Goal: Task Accomplishment & Management: Use online tool/utility

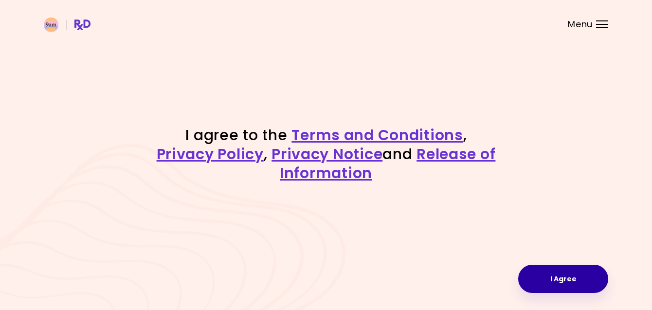
click at [544, 276] on button "I Agree" at bounding box center [563, 279] width 90 height 28
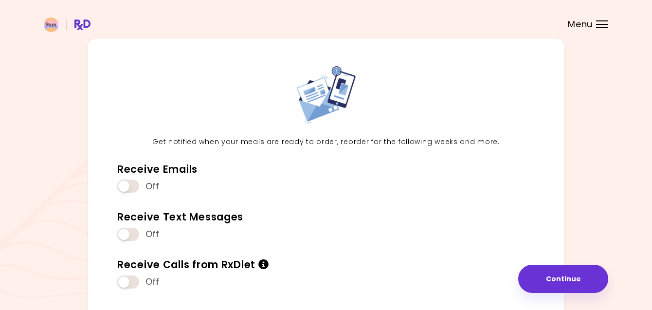
scroll to position [45, 0]
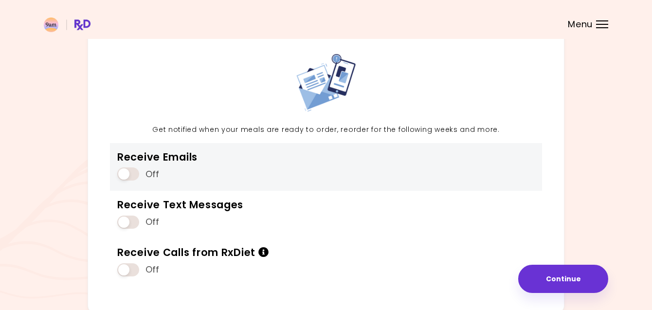
click at [133, 172] on span at bounding box center [128, 173] width 22 height 13
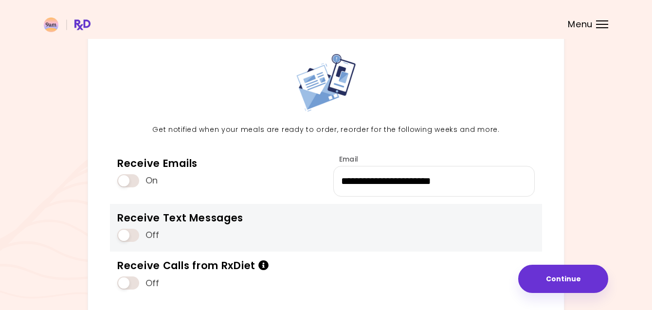
click at [129, 229] on span at bounding box center [128, 235] width 22 height 13
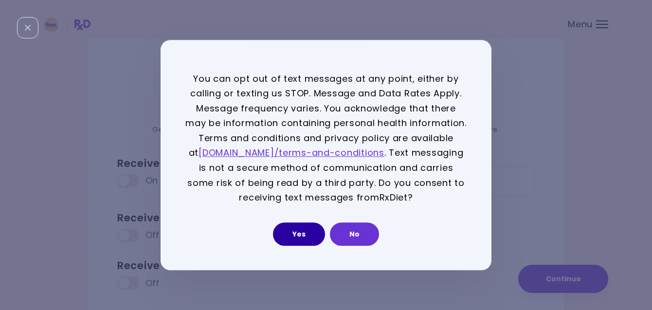
click at [300, 235] on button "Yes" at bounding box center [299, 233] width 52 height 23
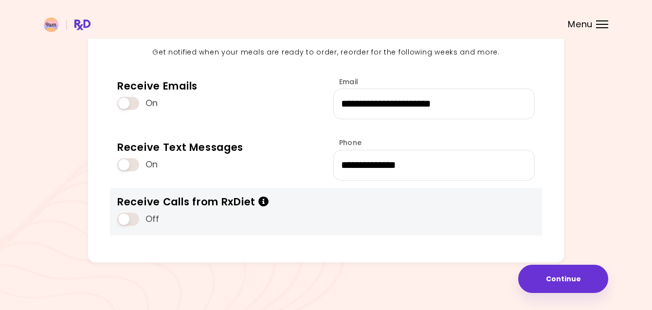
scroll to position [122, 0]
click at [269, 199] on icon "Info" at bounding box center [263, 202] width 11 height 10
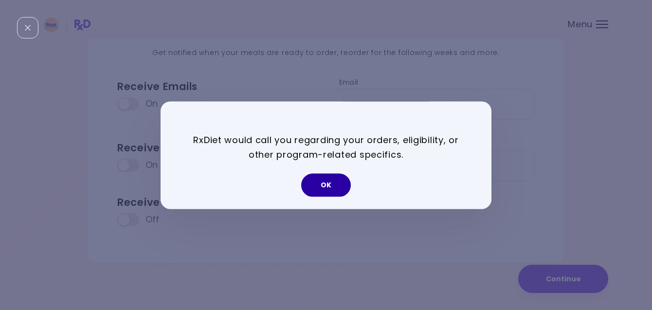
click at [333, 190] on button "OK" at bounding box center [326, 184] width 50 height 23
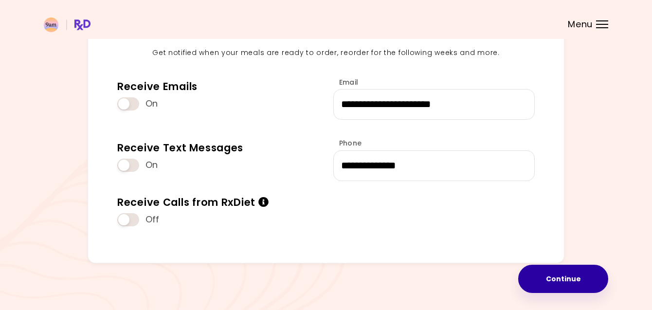
click at [558, 273] on button "Continue" at bounding box center [563, 279] width 90 height 28
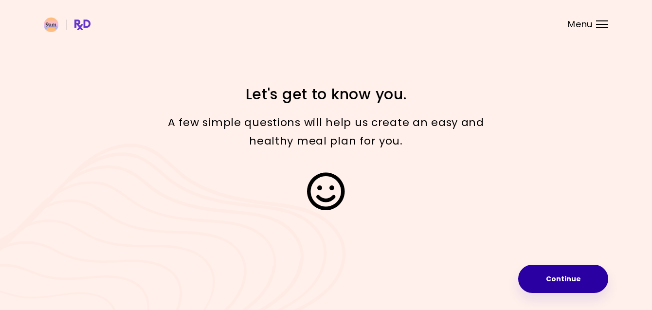
click at [562, 279] on button "Continue" at bounding box center [563, 279] width 90 height 28
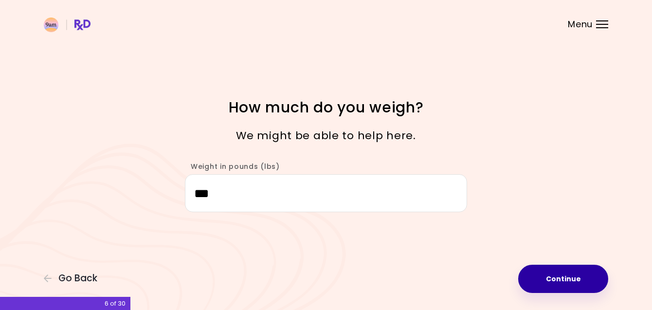
click at [551, 271] on button "Continue" at bounding box center [563, 279] width 90 height 28
select select "****"
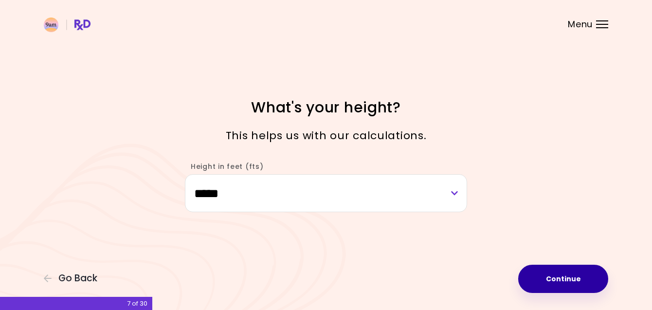
click at [556, 273] on button "Continue" at bounding box center [563, 279] width 90 height 28
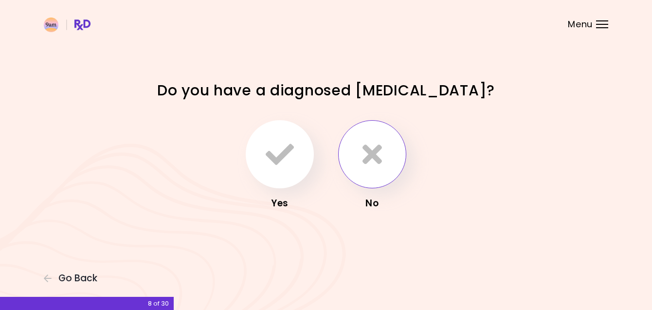
click at [383, 156] on button "button" at bounding box center [372, 154] width 68 height 68
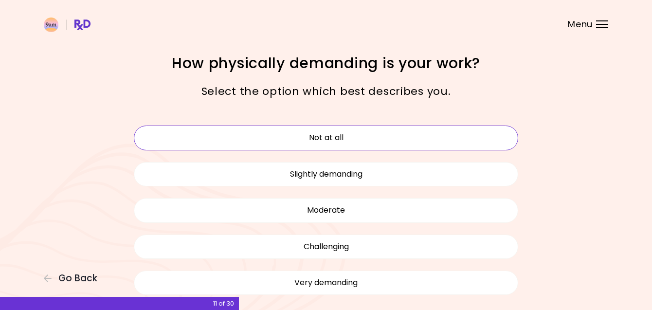
click at [375, 138] on button "Not at all" at bounding box center [326, 138] width 384 height 24
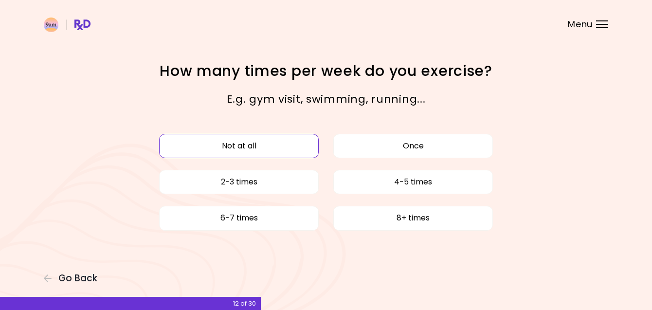
click at [280, 144] on button "Not at all" at bounding box center [239, 146] width 160 height 24
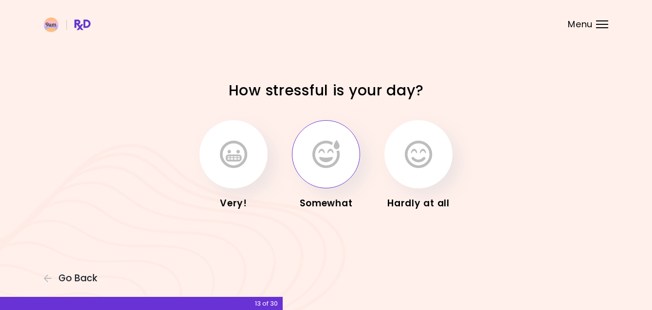
click at [329, 135] on button "button" at bounding box center [326, 154] width 68 height 68
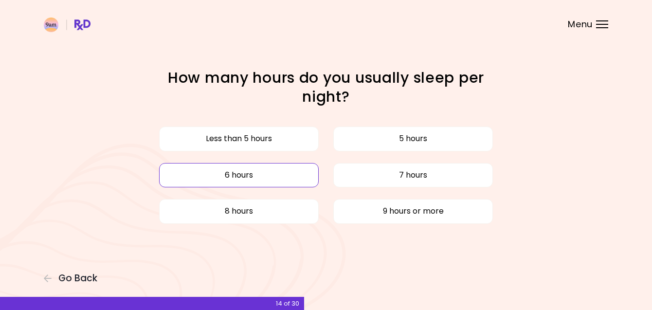
click at [268, 175] on button "6 hours" at bounding box center [239, 175] width 160 height 24
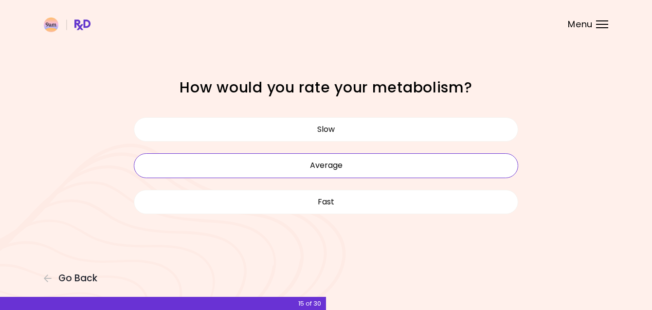
click at [344, 162] on button "Average" at bounding box center [326, 165] width 384 height 24
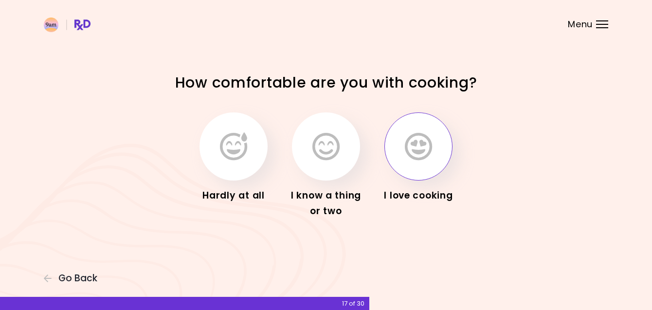
click at [409, 155] on icon "button" at bounding box center [418, 146] width 27 height 28
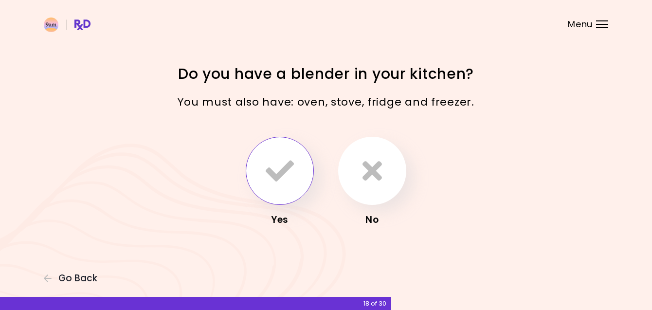
click at [273, 155] on button "button" at bounding box center [280, 171] width 68 height 68
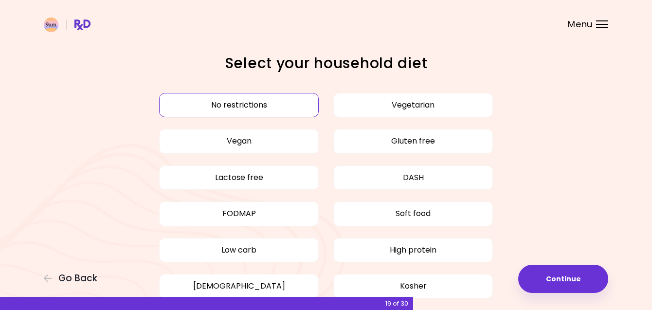
click at [522, 81] on div "No restrictions Vegetarian Vegan Gluten free Lactose free DASH FODMAP Soft food…" at bounding box center [326, 214] width 409 height 278
click at [555, 279] on button "Continue" at bounding box center [563, 279] width 90 height 28
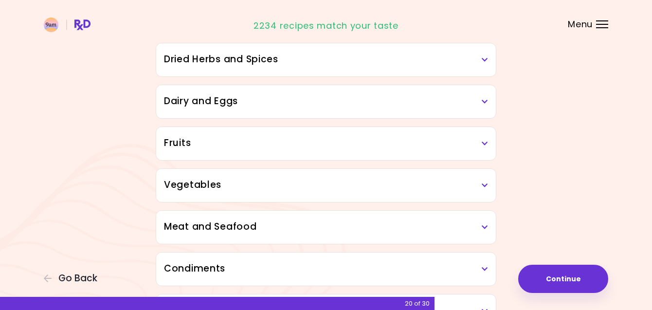
scroll to position [105, 0]
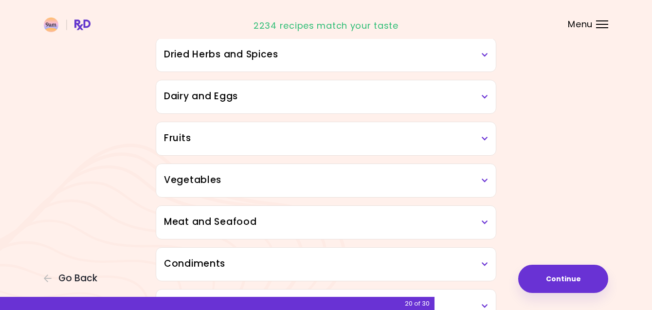
click at [470, 183] on h3 "Vegetables" at bounding box center [326, 180] width 324 height 14
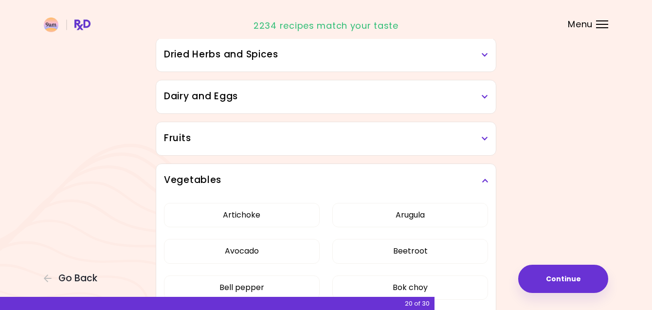
scroll to position [110, 0]
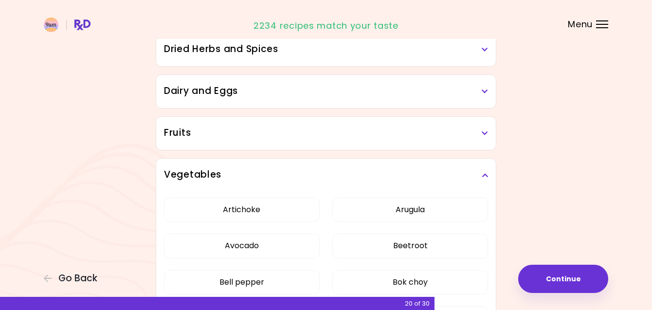
click at [478, 166] on div "Vegetables" at bounding box center [326, 175] width 340 height 33
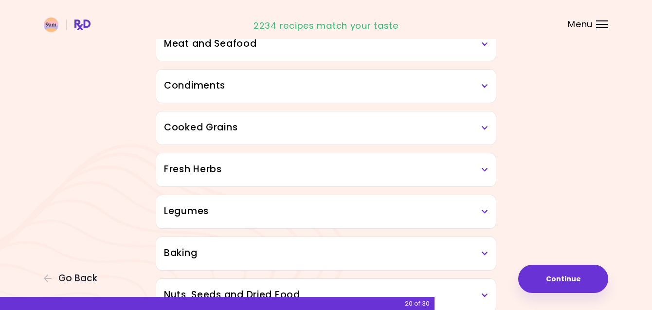
click at [461, 209] on h3 "Legumes" at bounding box center [326, 211] width 324 height 14
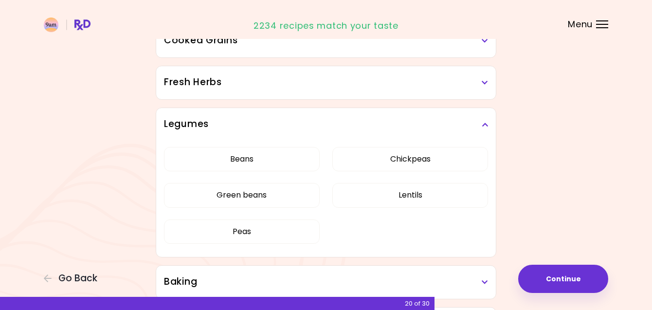
scroll to position [375, 0]
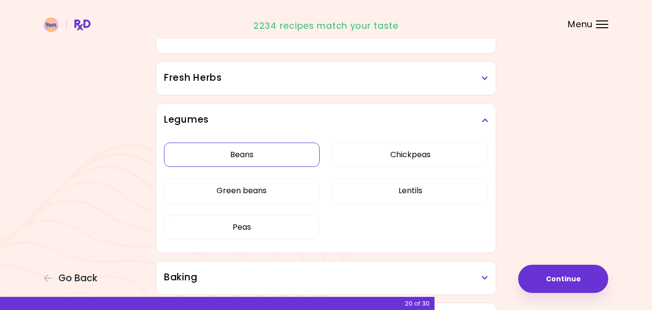
click at [278, 157] on button "Beans" at bounding box center [242, 155] width 156 height 24
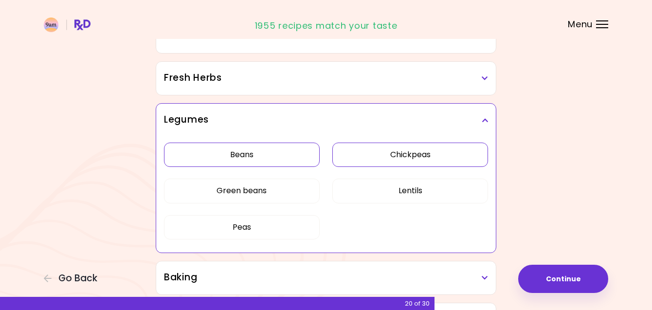
click at [396, 156] on button "Chickpeas" at bounding box center [410, 155] width 156 height 24
click at [401, 188] on button "Lentils" at bounding box center [410, 191] width 156 height 24
click at [429, 147] on button "Chickpeas" at bounding box center [410, 155] width 156 height 24
click at [486, 119] on icon at bounding box center [485, 120] width 6 height 7
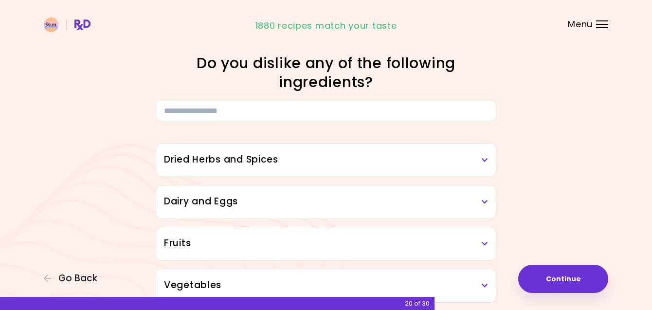
scroll to position [0, 0]
click at [487, 156] on h3 "Dried Herbs and Spices" at bounding box center [326, 160] width 324 height 14
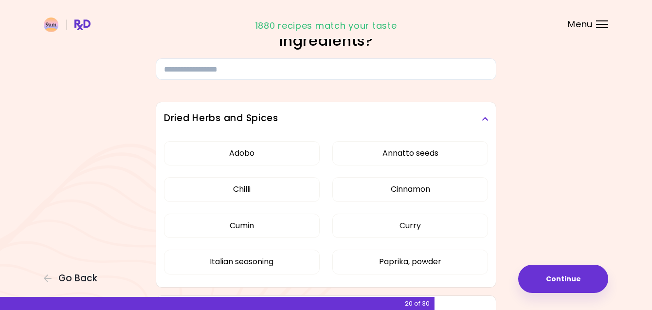
scroll to position [48, 0]
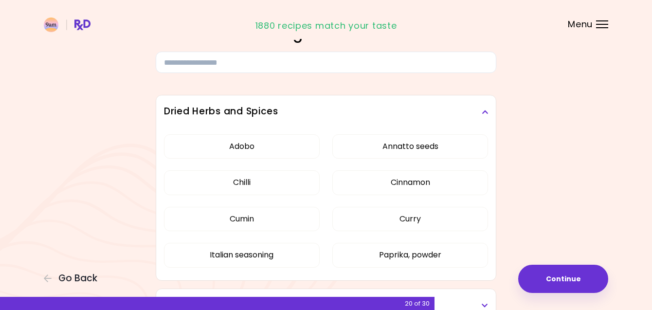
click at [484, 110] on icon at bounding box center [485, 111] width 6 height 7
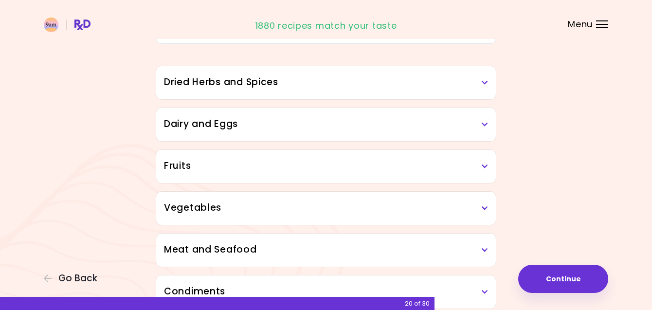
scroll to position [84, 0]
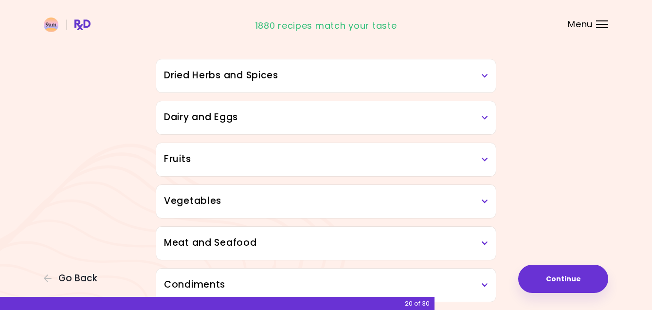
click at [484, 117] on icon at bounding box center [485, 117] width 6 height 7
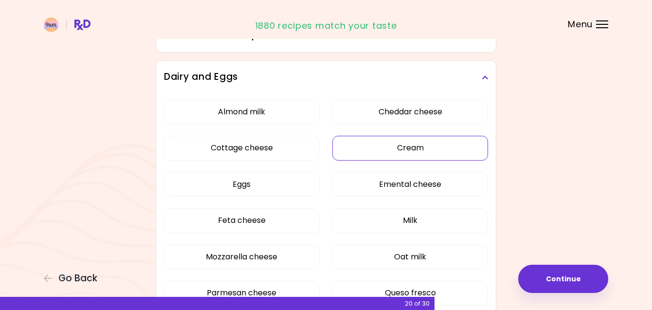
scroll to position [122, 0]
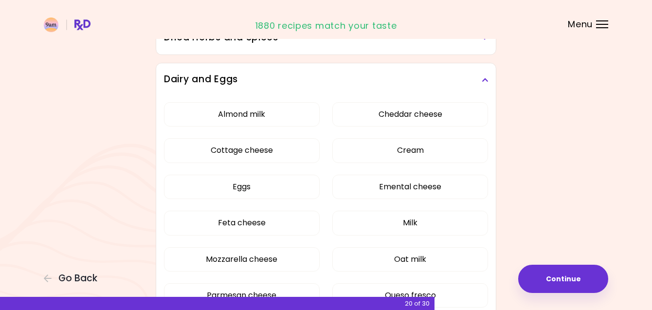
click at [483, 82] on icon at bounding box center [485, 79] width 6 height 7
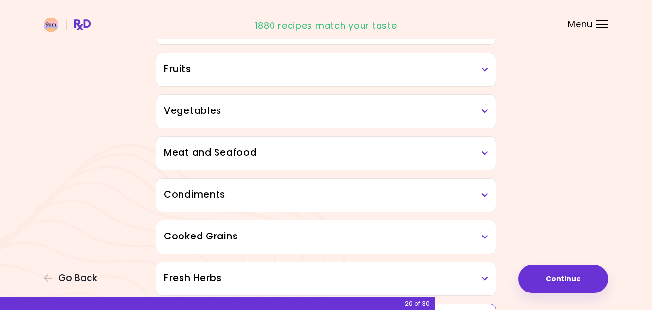
scroll to position [184, 0]
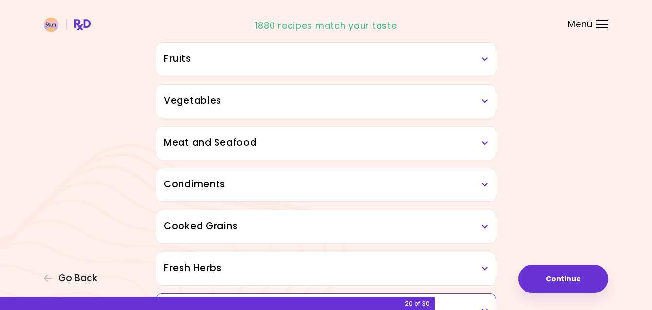
click at [485, 111] on div "Vegetables" at bounding box center [326, 101] width 340 height 33
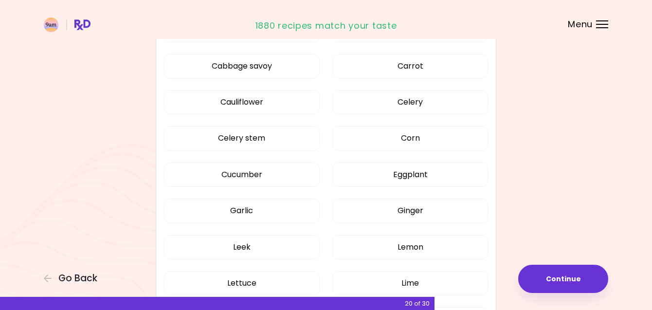
scroll to position [408, 0]
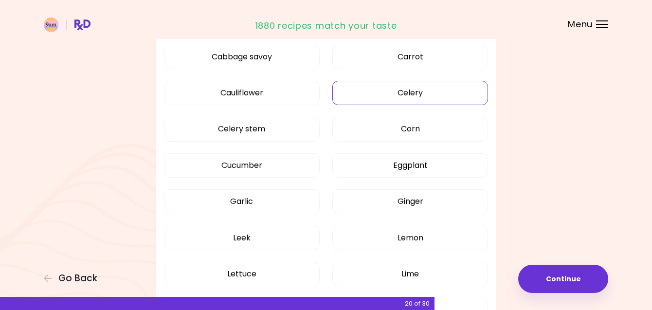
click at [426, 94] on button "Celery" at bounding box center [410, 93] width 156 height 24
click at [271, 130] on button "Celery stem" at bounding box center [242, 129] width 156 height 24
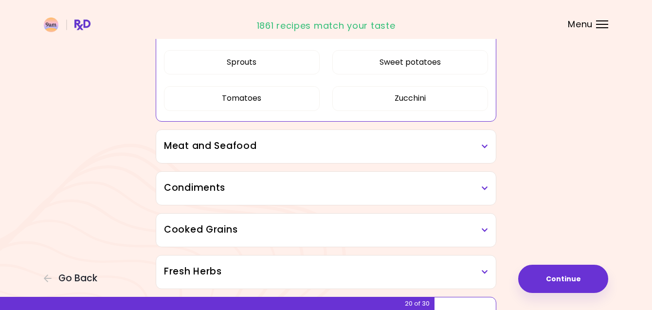
click at [476, 153] on div "Meat and Seafood" at bounding box center [326, 146] width 340 height 33
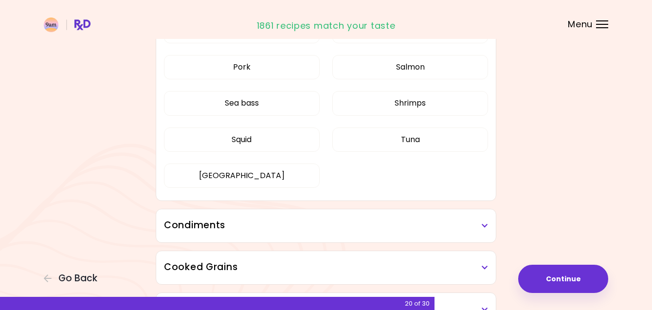
scroll to position [339, 0]
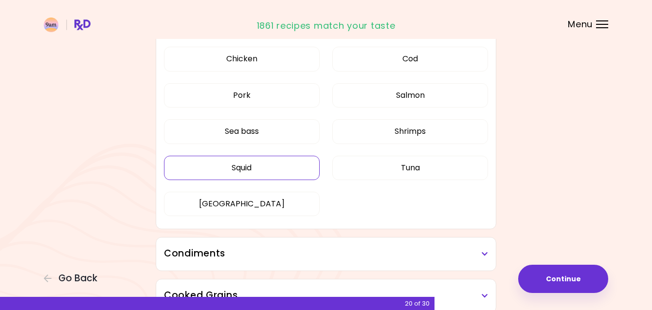
click at [232, 165] on button "Squid" at bounding box center [242, 168] width 156 height 24
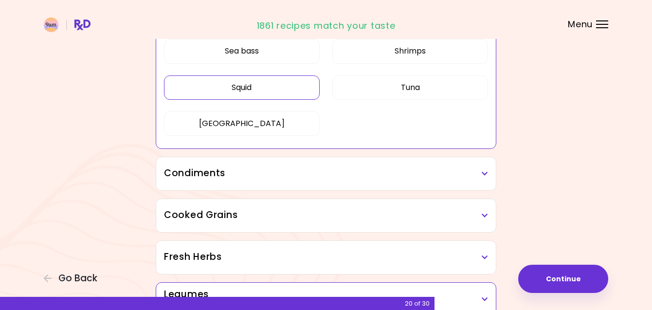
click at [470, 177] on h3 "Condiments" at bounding box center [326, 173] width 324 height 14
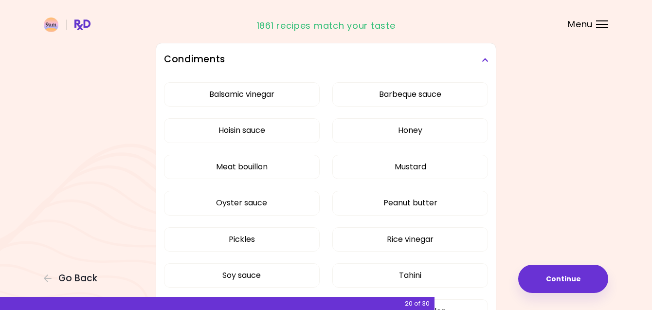
scroll to position [538, 0]
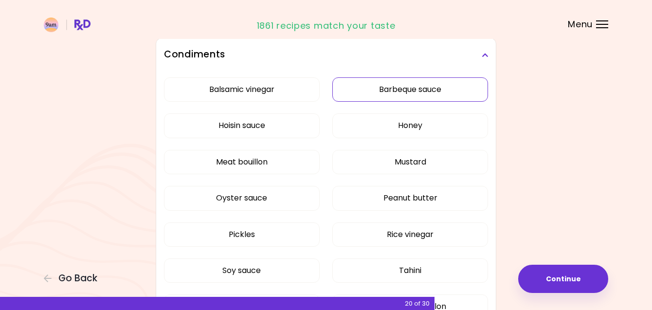
click at [404, 87] on div "Balsamic vinegar Barbeque sauce Hoisin sauce Honey Meat bouillon Mustard Oyster…" at bounding box center [326, 202] width 324 height 261
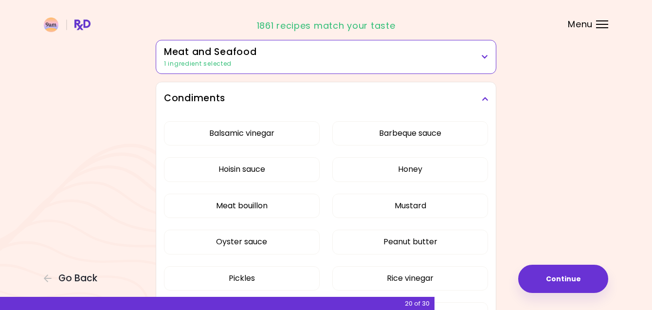
scroll to position [251, 0]
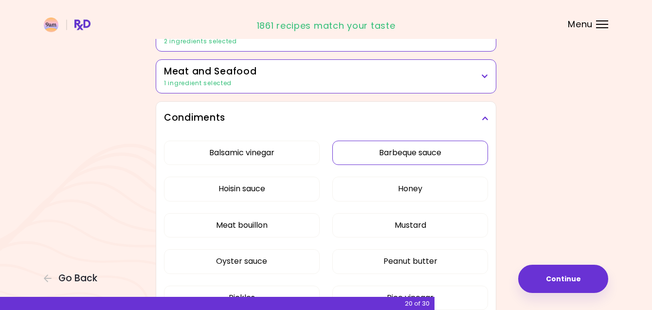
click at [392, 149] on button "Barbeque sauce" at bounding box center [410, 153] width 156 height 24
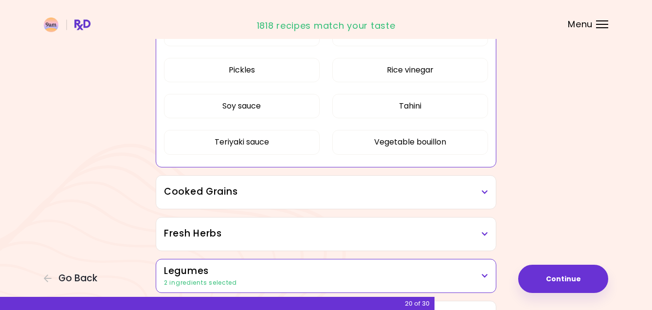
scroll to position [479, 0]
click at [475, 188] on h3 "Cooked Grains" at bounding box center [326, 191] width 324 height 14
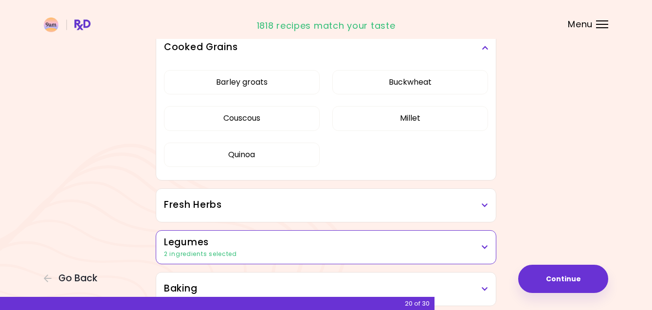
scroll to position [635, 0]
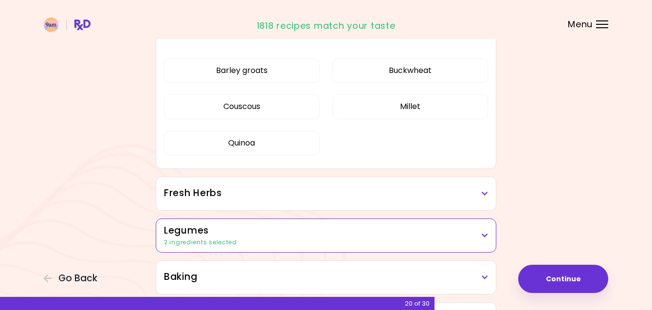
click at [471, 189] on h3 "Fresh Herbs" at bounding box center [326, 193] width 324 height 14
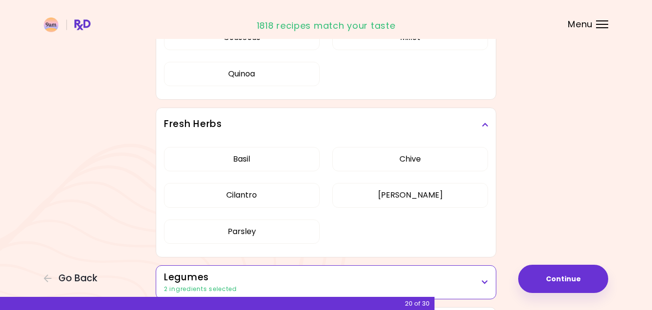
scroll to position [738, 0]
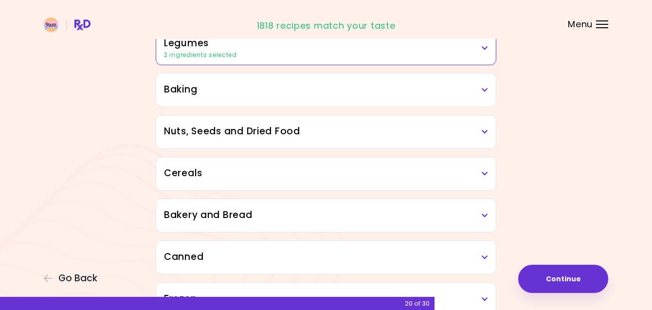
click at [477, 176] on h3 "Cereals" at bounding box center [326, 173] width 324 height 14
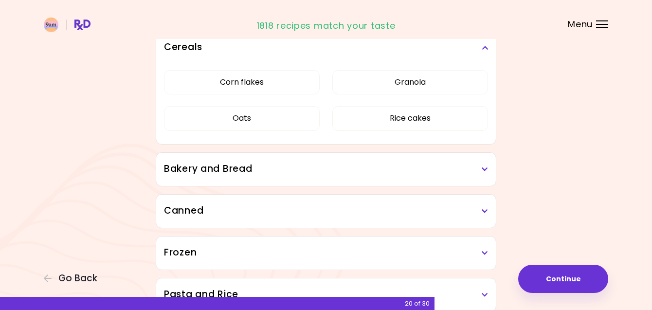
scroll to position [1074, 0]
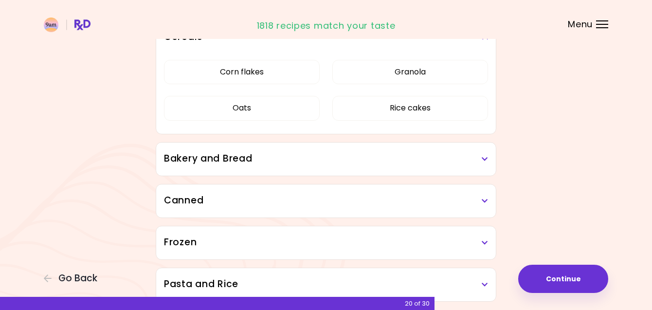
click at [456, 203] on h3 "Canned" at bounding box center [326, 201] width 324 height 14
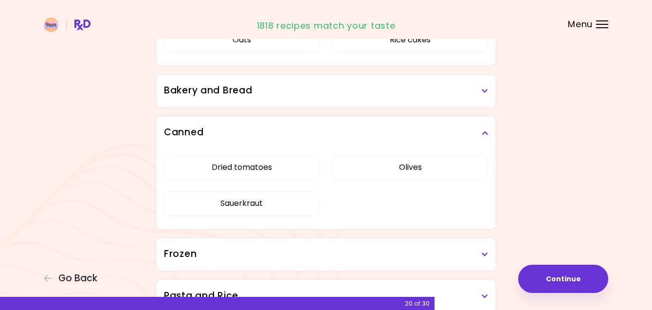
scroll to position [1143, 0]
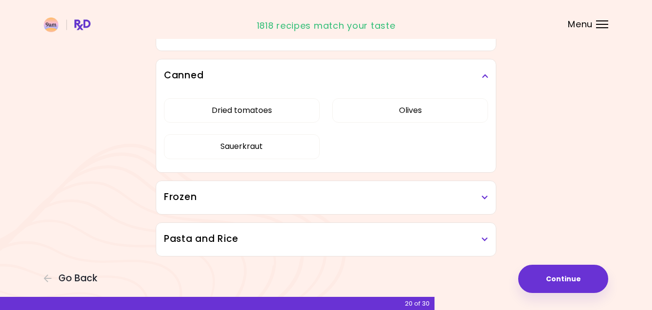
click at [470, 184] on div "Frozen" at bounding box center [326, 197] width 340 height 33
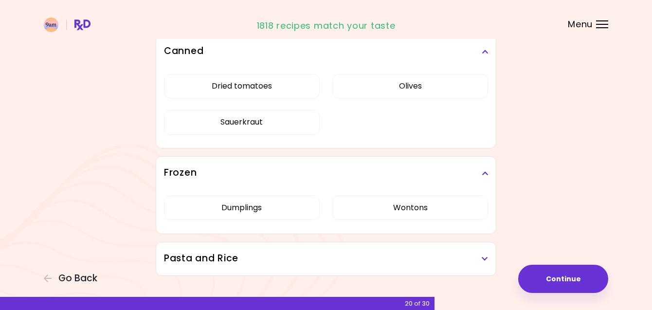
scroll to position [1226, 0]
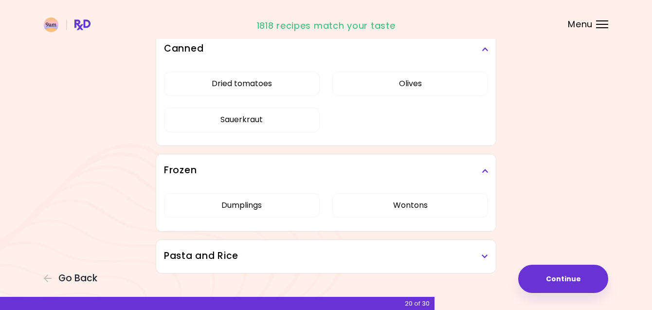
click at [451, 256] on h3 "Pasta and Rice" at bounding box center [326, 256] width 324 height 14
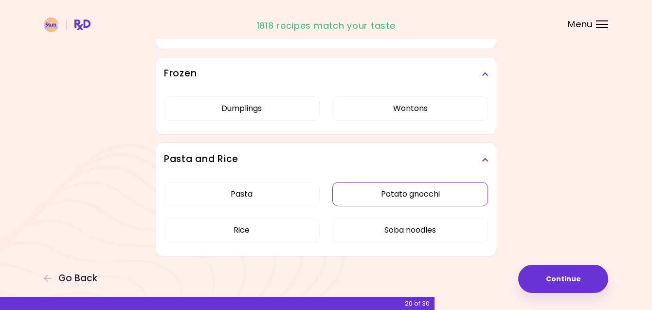
scroll to position [1323, 0]
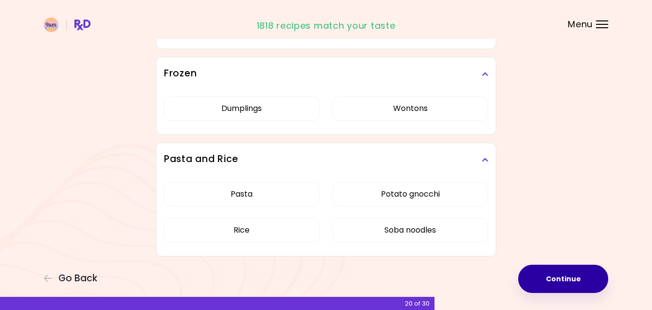
click at [574, 277] on button "Continue" at bounding box center [563, 279] width 90 height 28
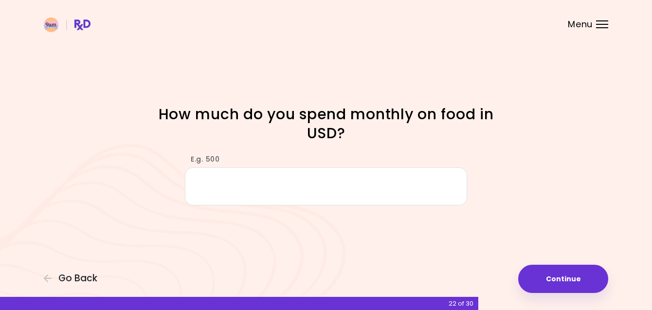
click at [355, 195] on input "E.g. 500" at bounding box center [326, 185] width 282 height 37
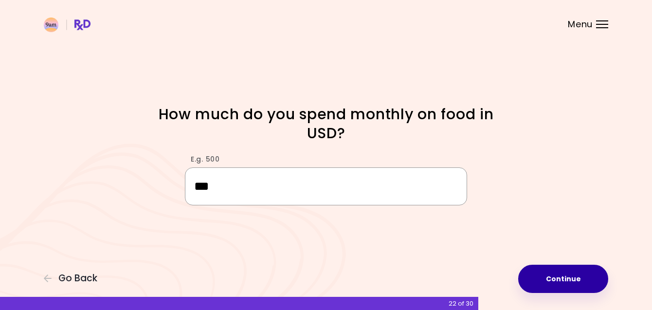
type input "***"
click at [557, 277] on button "Continue" at bounding box center [563, 279] width 90 height 28
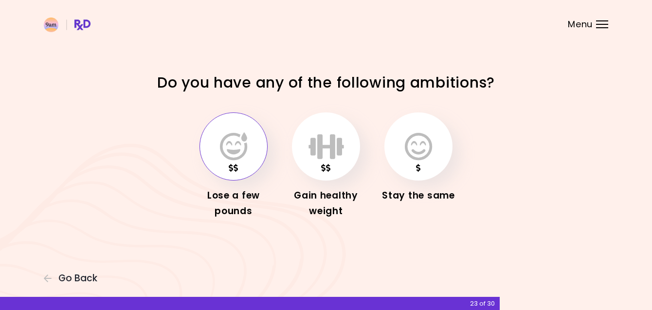
click at [242, 153] on icon "button" at bounding box center [233, 146] width 27 height 28
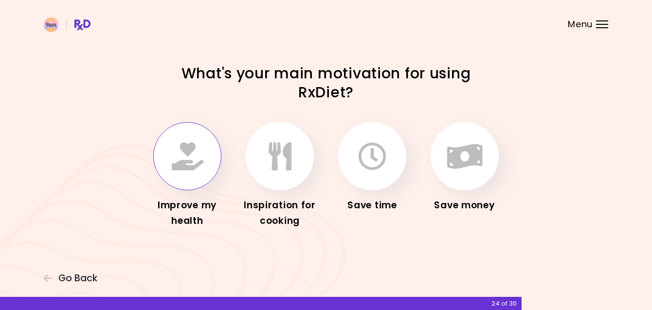
click at [180, 128] on button "button" at bounding box center [187, 156] width 68 height 68
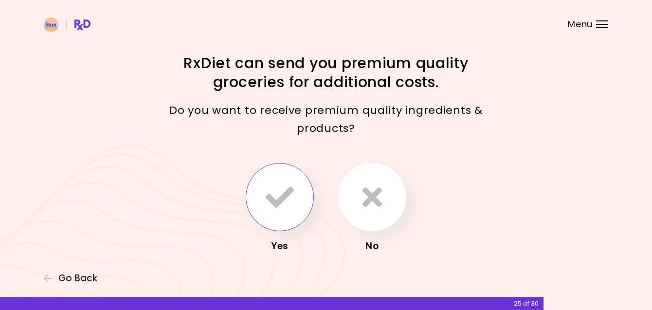
click at [283, 187] on icon "button" at bounding box center [280, 197] width 28 height 28
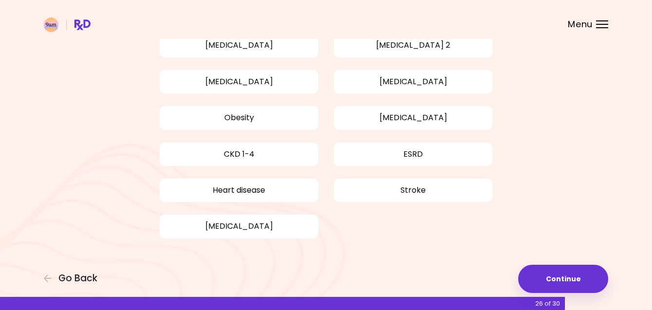
scroll to position [91, 0]
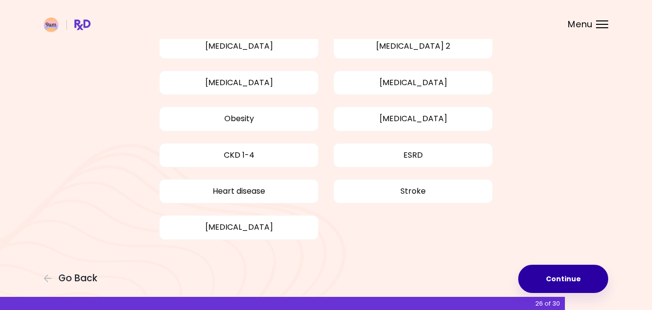
click at [552, 281] on button "Continue" at bounding box center [563, 279] width 90 height 28
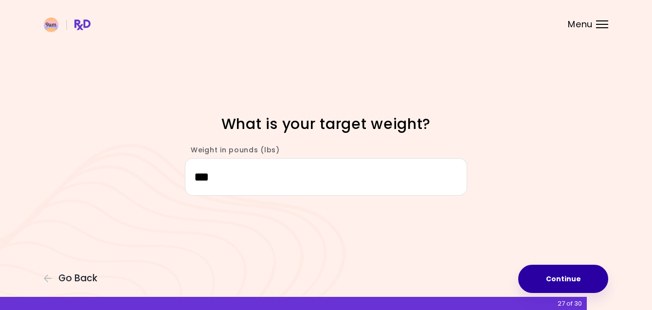
type input "***"
click at [554, 282] on button "Continue" at bounding box center [563, 279] width 90 height 28
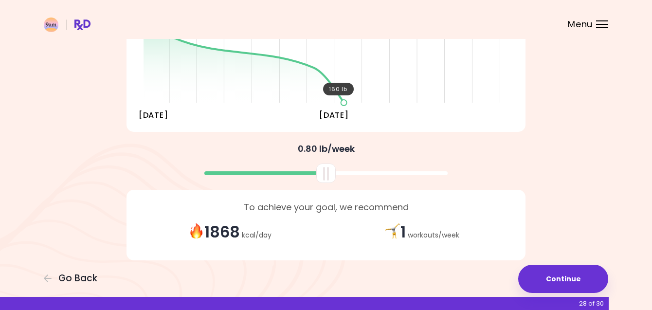
scroll to position [185, 0]
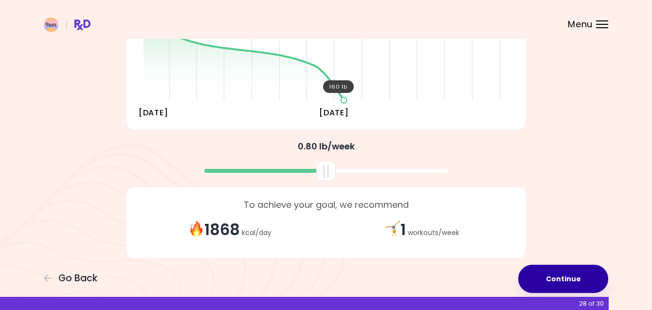
click at [565, 277] on button "Continue" at bounding box center [563, 279] width 90 height 28
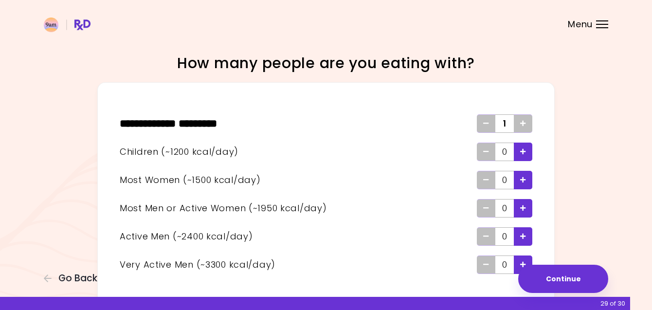
click at [522, 152] on icon "Add - Child" at bounding box center [523, 151] width 6 height 6
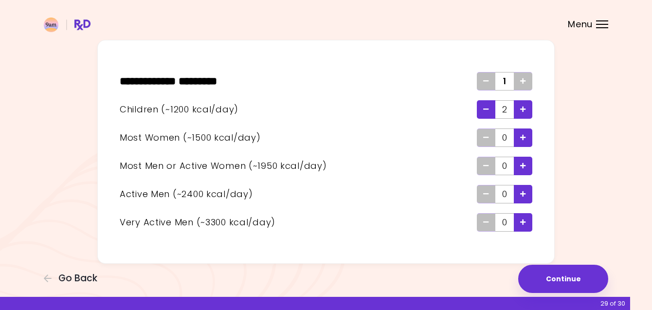
scroll to position [50, 0]
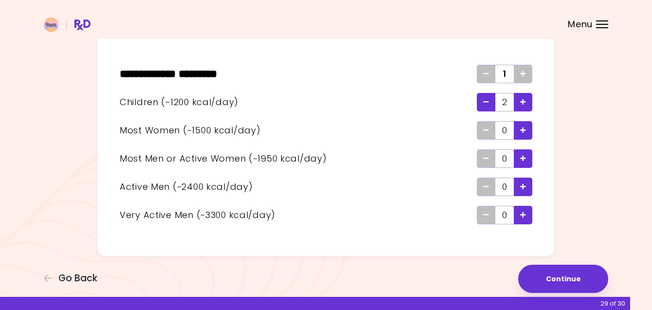
click at [523, 187] on icon "Add - Active Man" at bounding box center [523, 186] width 6 height 6
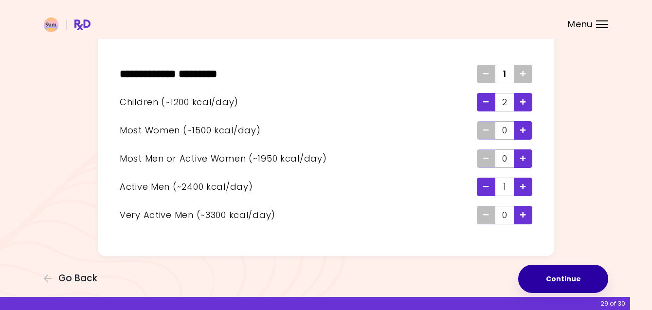
click at [558, 283] on button "Continue" at bounding box center [563, 279] width 90 height 28
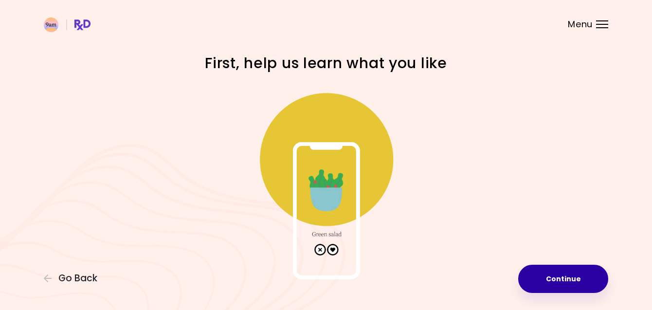
click at [572, 282] on button "Continue" at bounding box center [563, 279] width 90 height 28
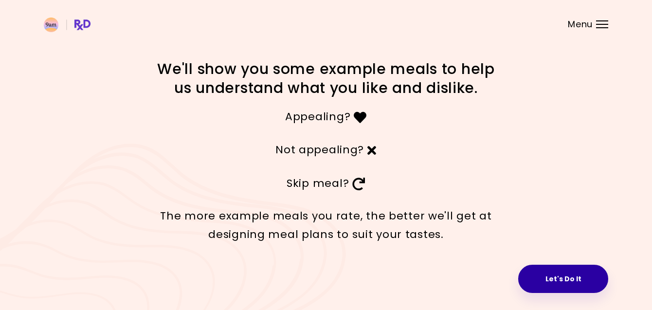
click at [559, 275] on button "Let's Do It" at bounding box center [563, 279] width 90 height 28
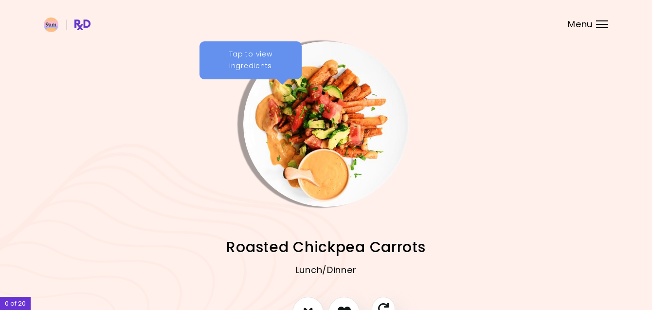
click at [233, 58] on div "Tap to view ingredients" at bounding box center [250, 60] width 102 height 38
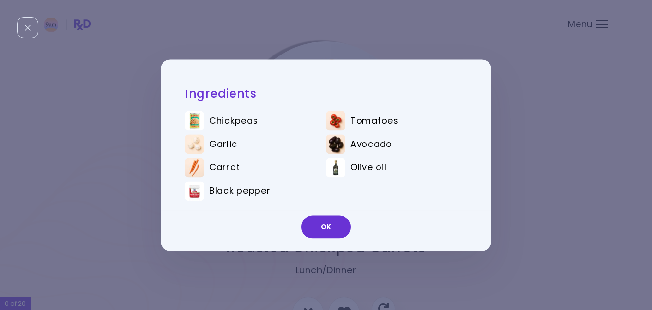
click at [536, 129] on div "Ingredients Chickpeas Tomatoes Garlic Avocado Carrot Olive oil Black pepper OK" at bounding box center [326, 155] width 652 height 310
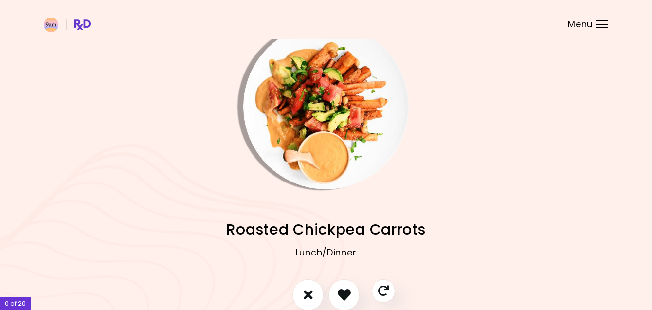
scroll to position [28, 0]
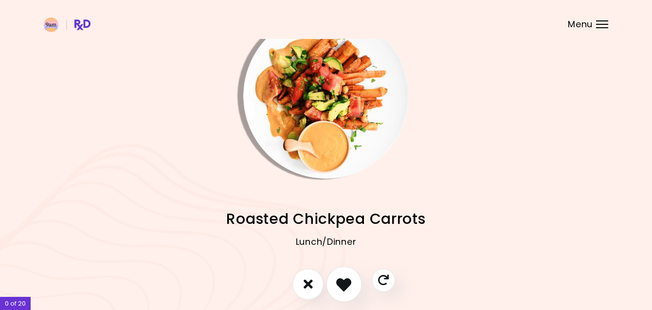
click at [346, 278] on icon "I like this recipe" at bounding box center [343, 283] width 15 height 15
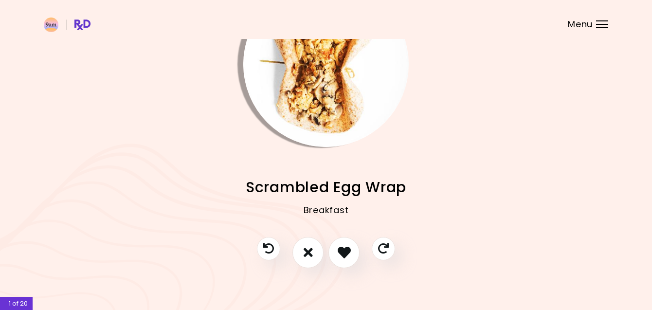
scroll to position [52, 0]
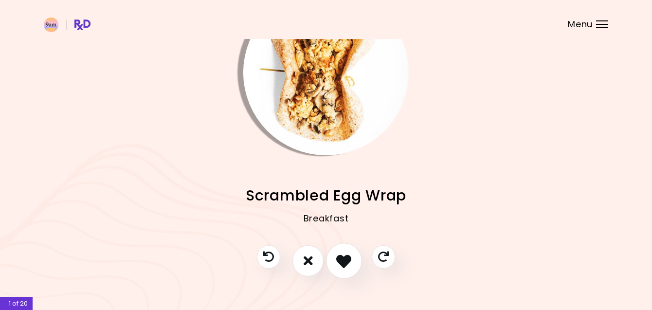
click at [346, 261] on icon "I like this recipe" at bounding box center [343, 260] width 15 height 15
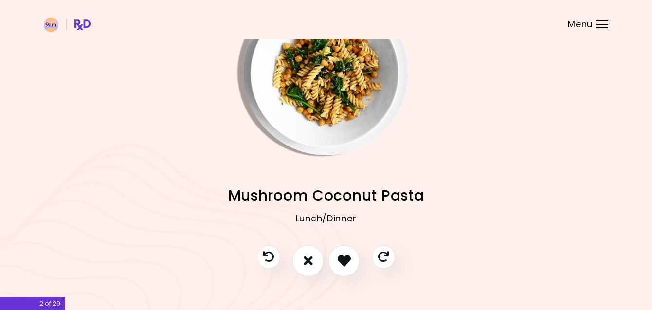
scroll to position [32, 0]
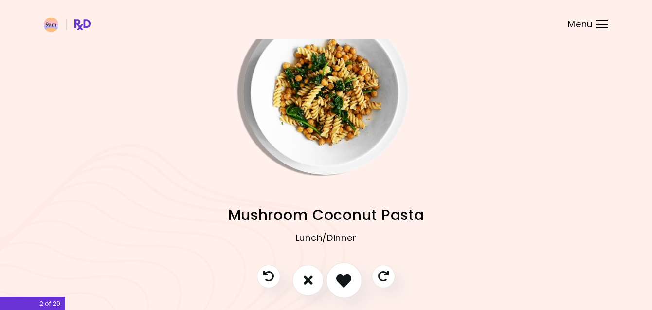
click at [341, 276] on icon "I like this recipe" at bounding box center [343, 279] width 15 height 15
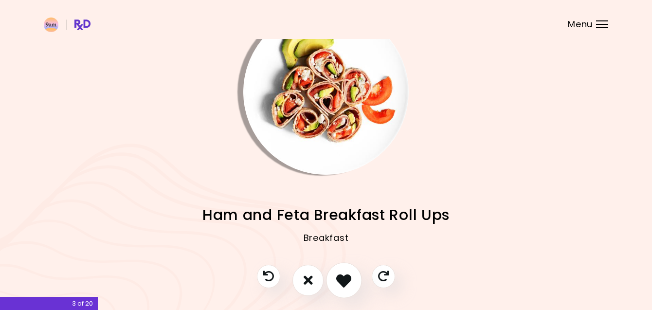
click at [343, 279] on icon "I like this recipe" at bounding box center [343, 279] width 15 height 15
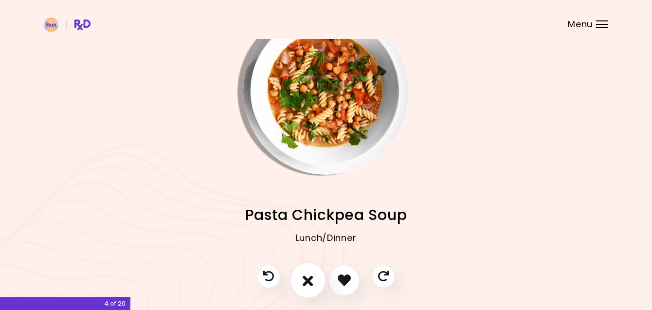
click at [304, 281] on icon "I don't like this recipe" at bounding box center [308, 279] width 11 height 15
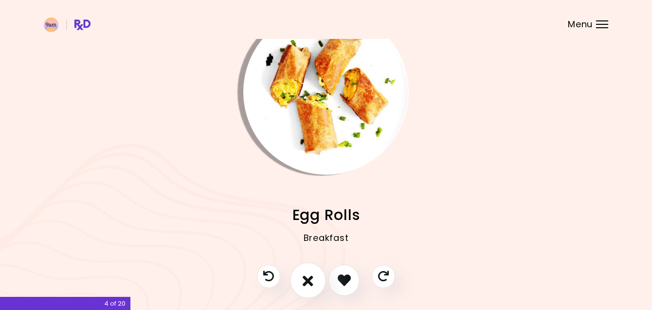
click at [305, 279] on icon "I don't like this recipe" at bounding box center [308, 279] width 11 height 15
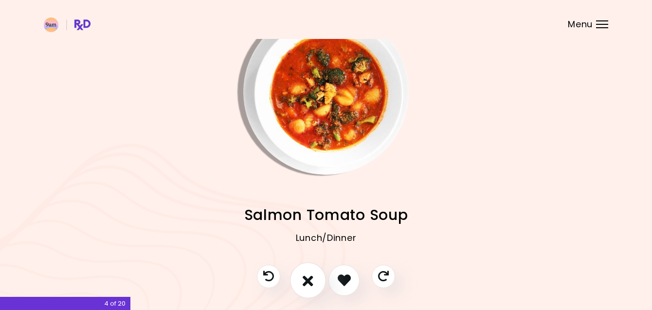
click at [306, 275] on icon "I don't like this recipe" at bounding box center [308, 279] width 11 height 15
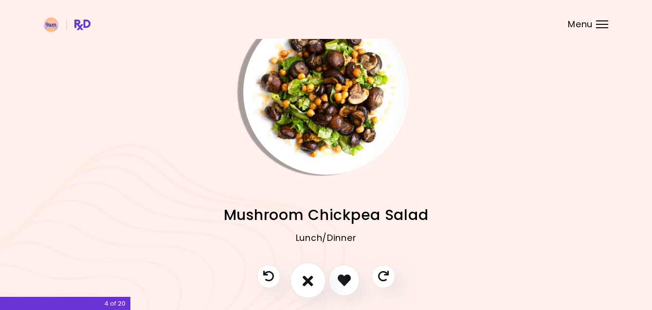
click at [308, 275] on icon "I don't like this recipe" at bounding box center [308, 279] width 11 height 15
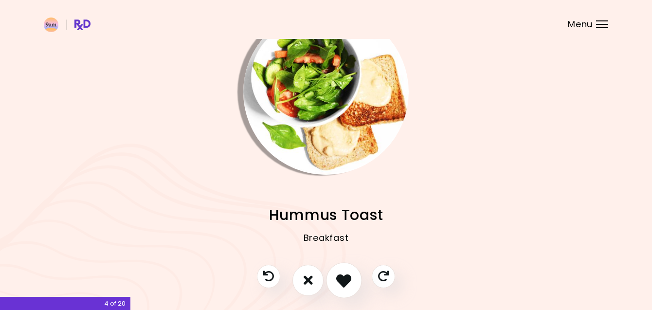
click at [346, 285] on icon "I like this recipe" at bounding box center [343, 279] width 15 height 15
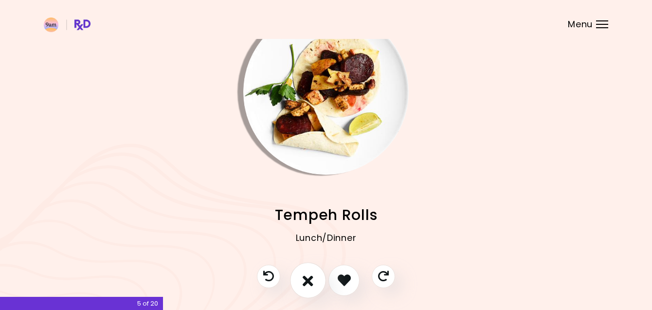
click at [308, 285] on icon "I don't like this recipe" at bounding box center [308, 279] width 11 height 15
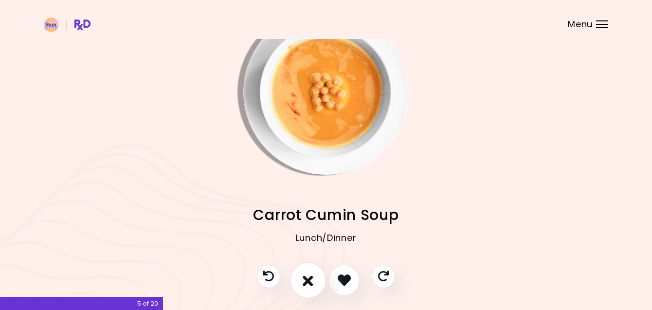
click at [310, 278] on icon "I don't like this recipe" at bounding box center [308, 279] width 11 height 15
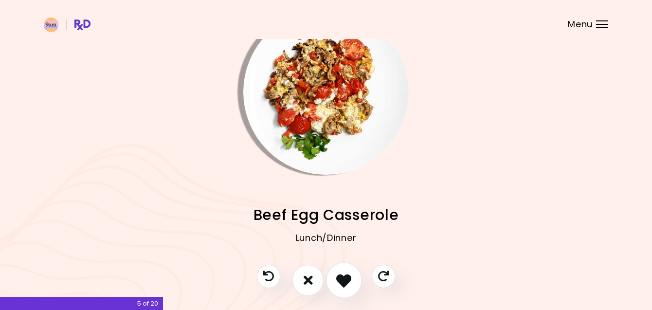
click at [351, 277] on icon "I like this recipe" at bounding box center [343, 279] width 15 height 15
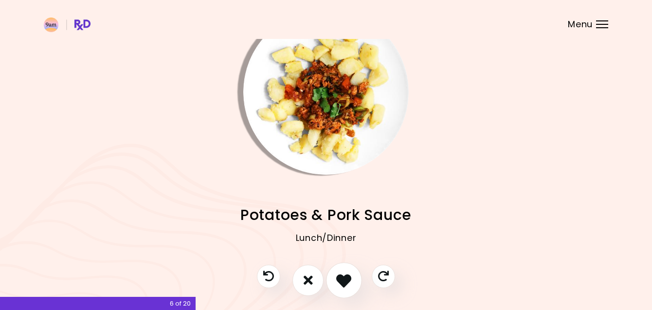
click at [342, 283] on icon "I like this recipe" at bounding box center [343, 279] width 15 height 15
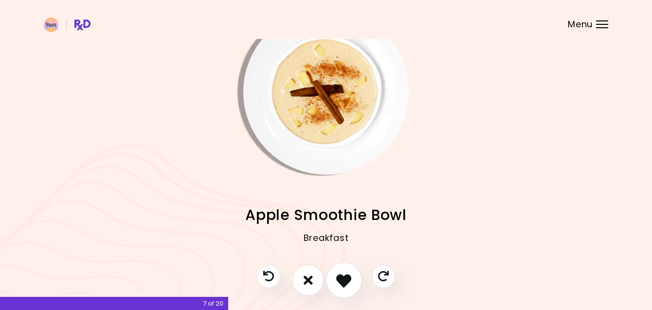
click at [350, 272] on icon "I like this recipe" at bounding box center [343, 279] width 15 height 15
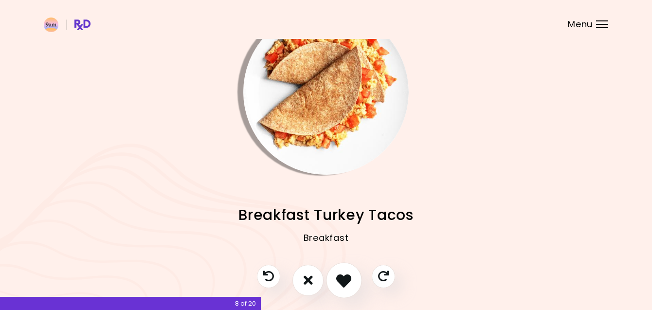
click at [339, 285] on icon "I like this recipe" at bounding box center [343, 279] width 15 height 15
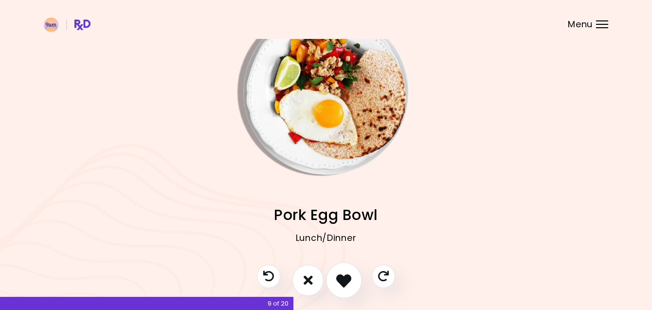
click at [341, 282] on icon "I like this recipe" at bounding box center [343, 279] width 15 height 15
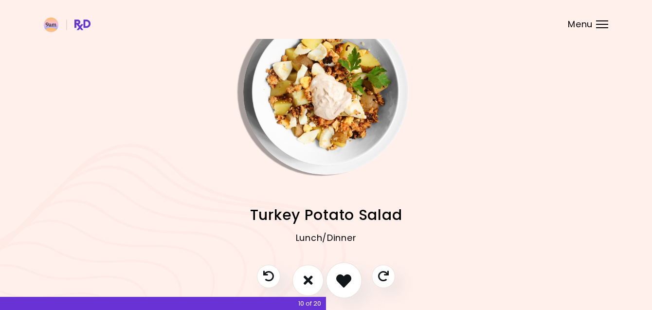
click at [350, 283] on icon "I like this recipe" at bounding box center [343, 279] width 15 height 15
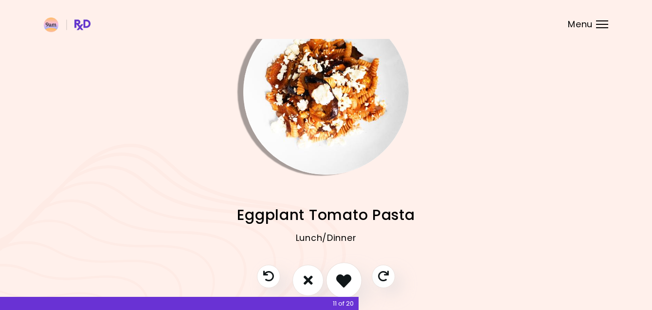
click at [347, 274] on icon "I like this recipe" at bounding box center [343, 279] width 15 height 15
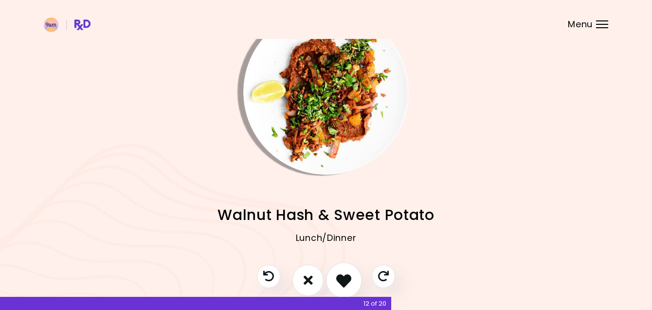
click at [348, 279] on icon "I like this recipe" at bounding box center [343, 279] width 15 height 15
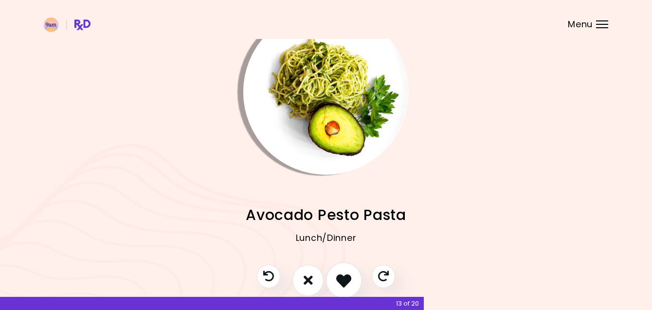
click at [348, 279] on icon "I like this recipe" at bounding box center [343, 279] width 15 height 15
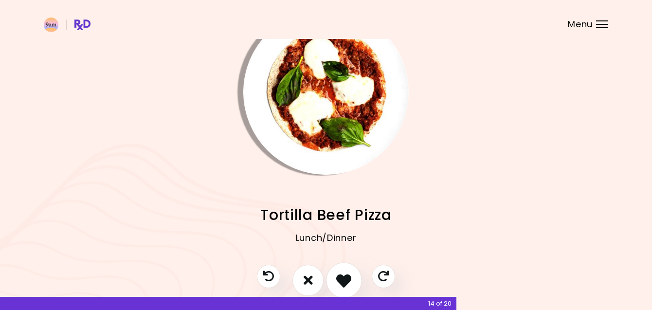
click at [347, 278] on icon "I like this recipe" at bounding box center [343, 279] width 15 height 15
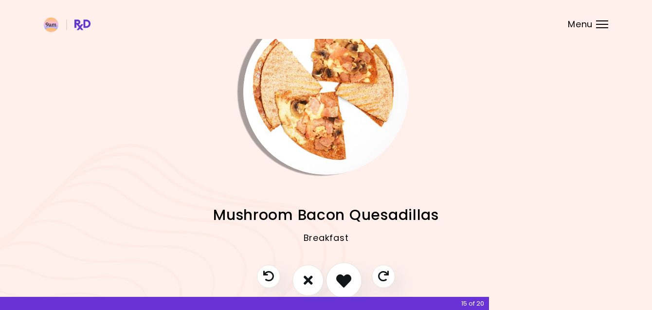
click at [347, 278] on icon "I like this recipe" at bounding box center [343, 279] width 15 height 15
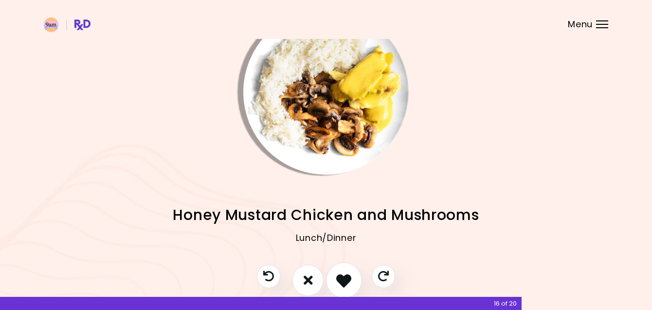
click at [345, 282] on icon "I like this recipe" at bounding box center [343, 279] width 15 height 15
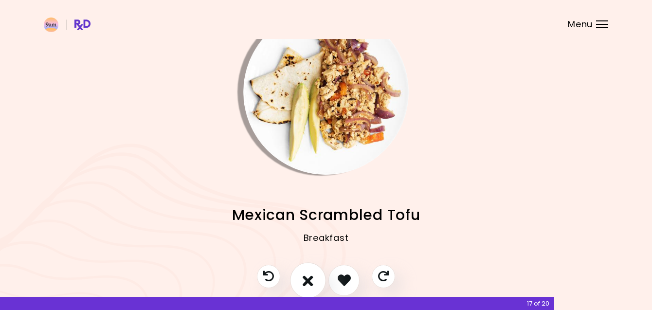
click at [306, 283] on icon "I don't like this recipe" at bounding box center [308, 279] width 11 height 15
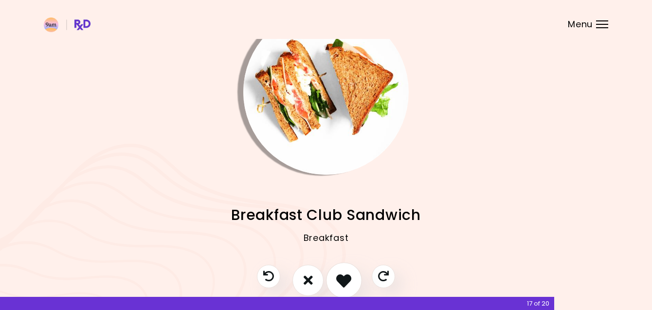
click at [349, 279] on icon "I like this recipe" at bounding box center [343, 279] width 15 height 15
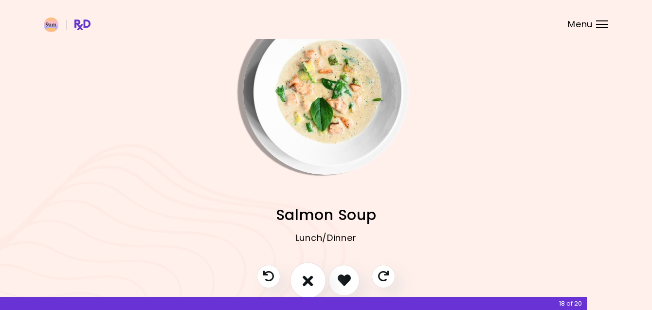
click at [310, 289] on button "I don't like this recipe" at bounding box center [308, 280] width 36 height 36
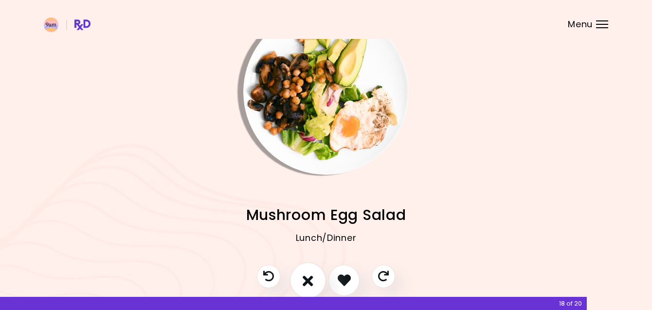
click at [314, 283] on button "I don't like this recipe" at bounding box center [308, 280] width 36 height 36
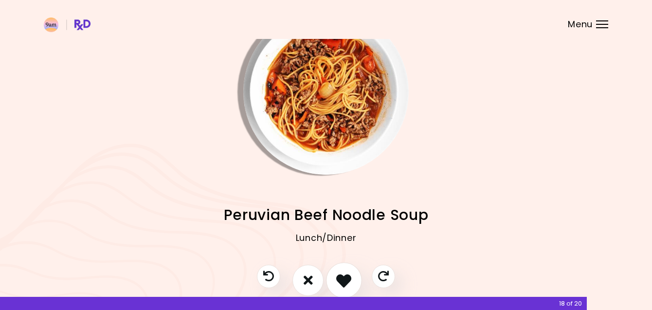
click at [350, 279] on icon "I like this recipe" at bounding box center [343, 279] width 15 height 15
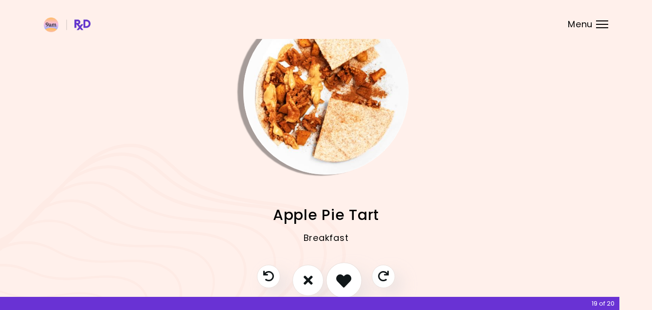
click at [347, 279] on icon "I like this recipe" at bounding box center [343, 279] width 15 height 15
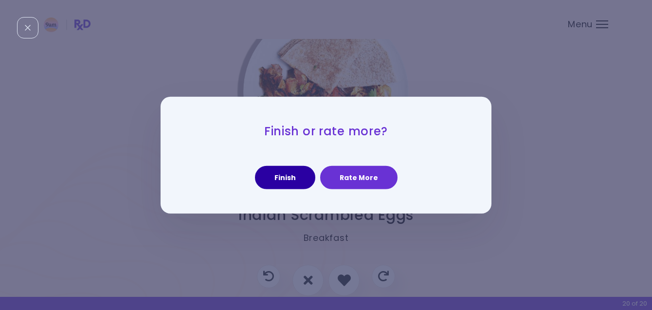
click at [282, 180] on button "Finish" at bounding box center [285, 177] width 60 height 23
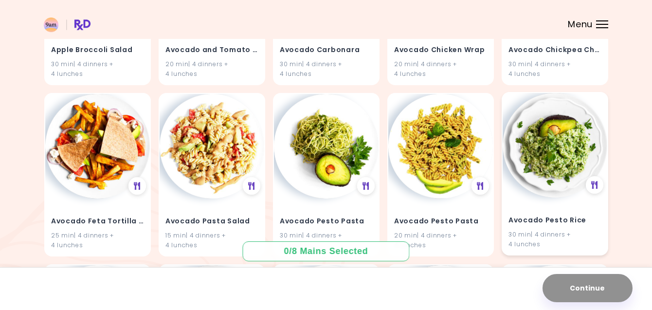
scroll to position [223, 0]
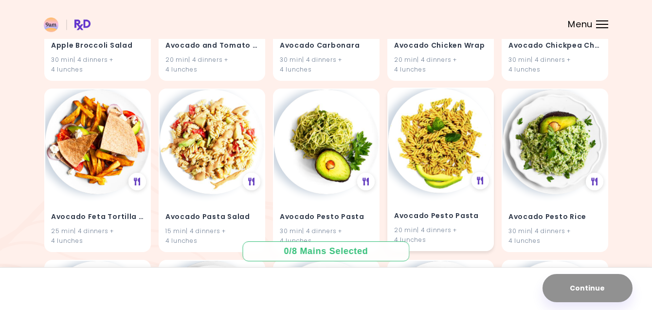
click at [427, 131] on img at bounding box center [440, 141] width 105 height 105
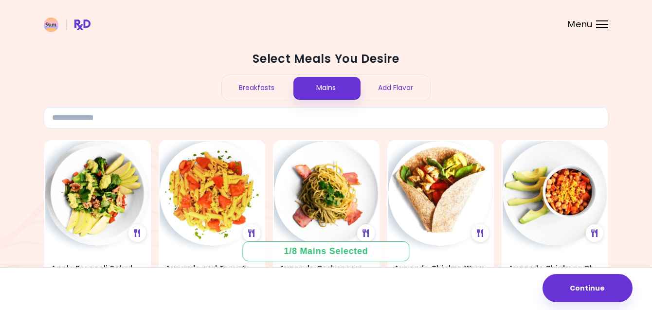
scroll to position [0, 0]
click at [594, 25] on header at bounding box center [326, 19] width 652 height 39
click at [579, 24] on span "Menu" at bounding box center [580, 24] width 25 height 9
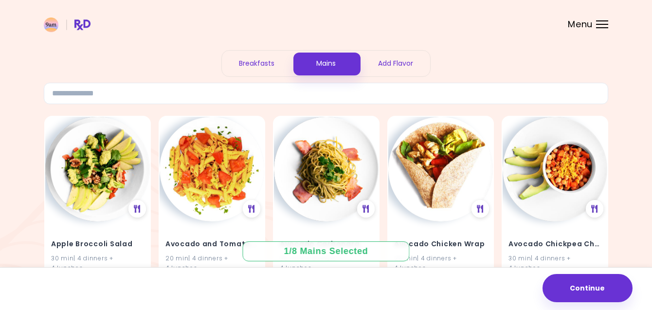
scroll to position [30, 0]
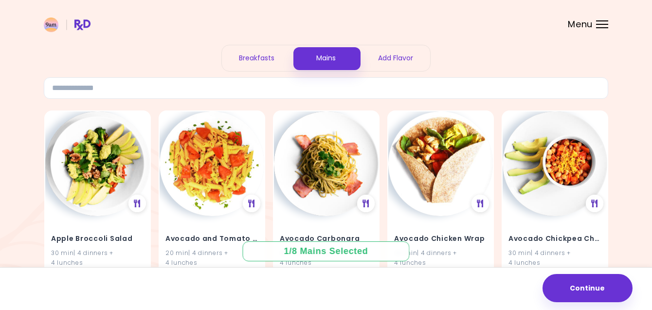
click at [254, 61] on div "Breakfasts" at bounding box center [257, 58] width 70 height 26
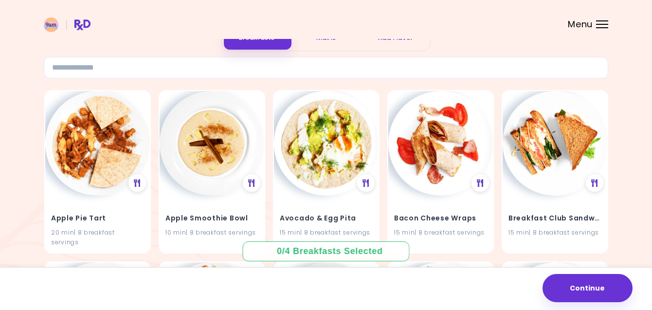
scroll to position [30, 0]
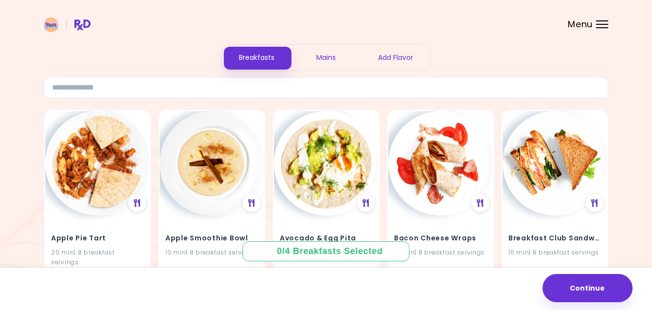
click at [393, 57] on div "Add Flavor" at bounding box center [395, 58] width 70 height 26
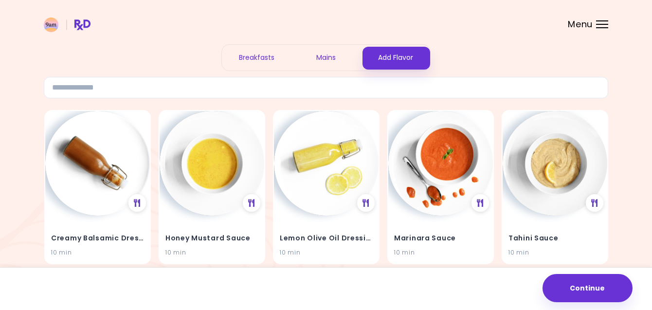
click at [247, 62] on div "Breakfasts" at bounding box center [257, 58] width 70 height 26
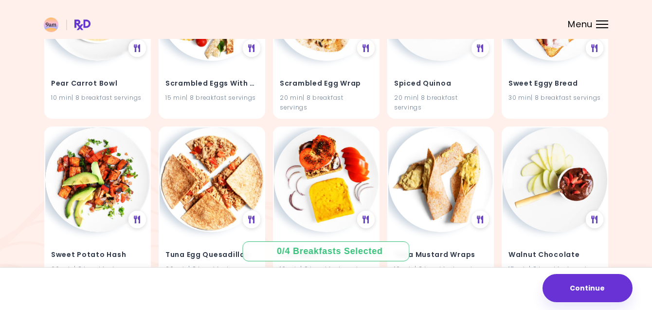
scroll to position [1040, 0]
click at [81, 127] on img at bounding box center [97, 179] width 105 height 105
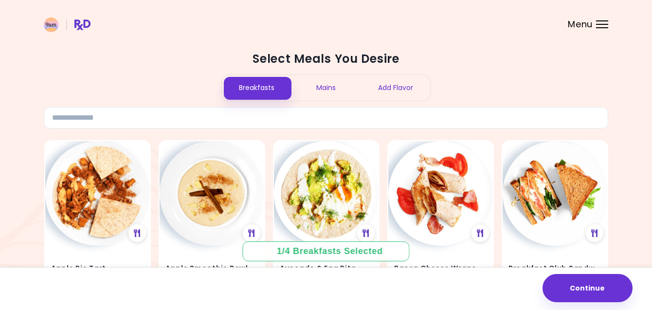
scroll to position [0, 0]
click at [324, 87] on div "Mains" at bounding box center [326, 88] width 70 height 26
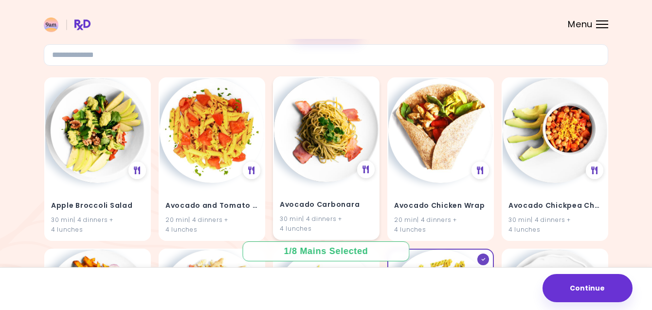
scroll to position [71, 0]
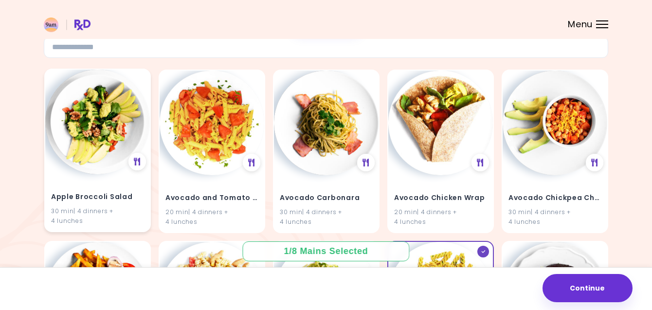
click at [77, 145] on img at bounding box center [97, 122] width 105 height 105
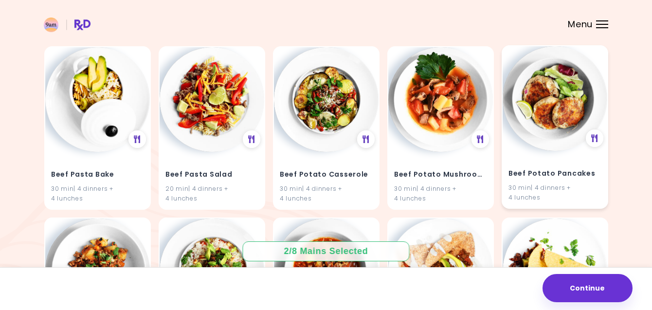
scroll to position [2314, 0]
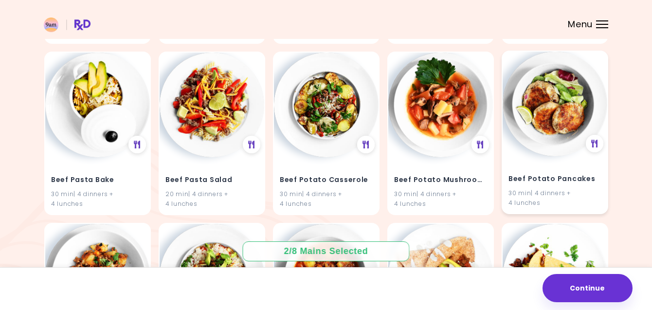
click at [576, 113] on img at bounding box center [555, 104] width 105 height 105
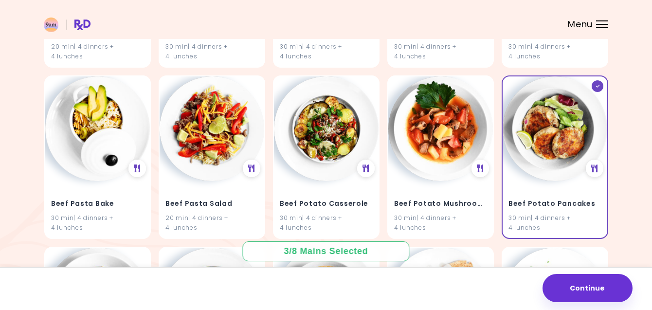
scroll to position [2299, 0]
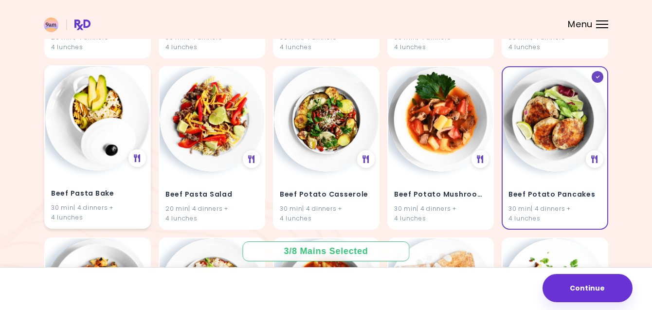
click at [93, 105] on img at bounding box center [97, 118] width 105 height 105
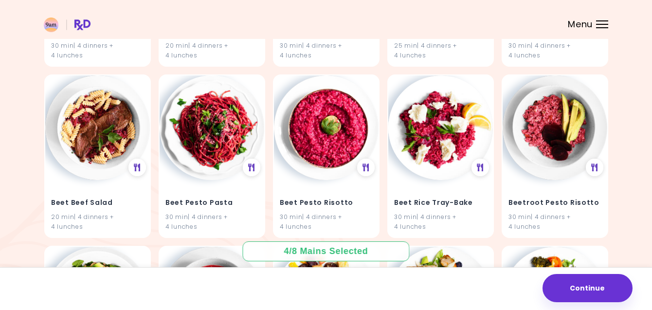
scroll to position [2811, 0]
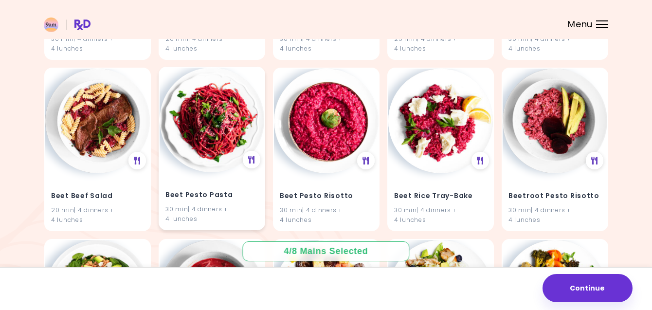
click at [192, 132] on img at bounding box center [212, 120] width 105 height 105
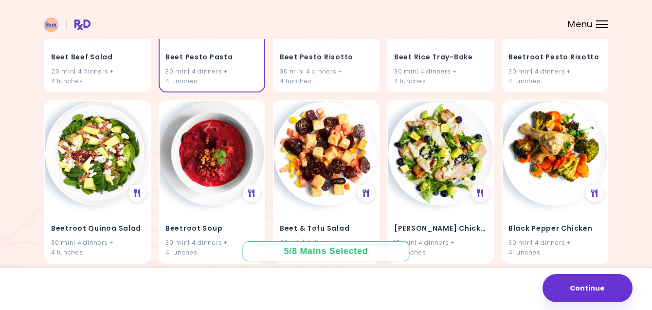
scroll to position [2989, 0]
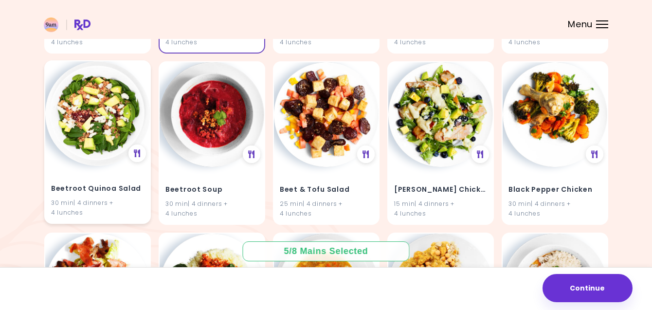
click at [108, 114] on img at bounding box center [97, 113] width 105 height 105
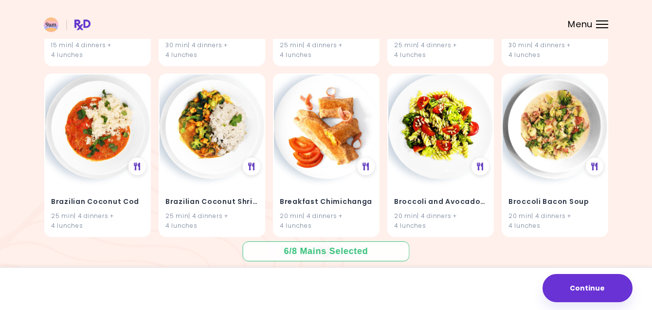
scroll to position [3320, 0]
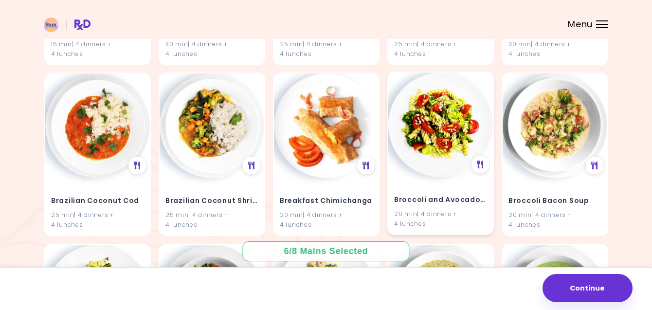
click at [428, 136] on img at bounding box center [440, 124] width 105 height 105
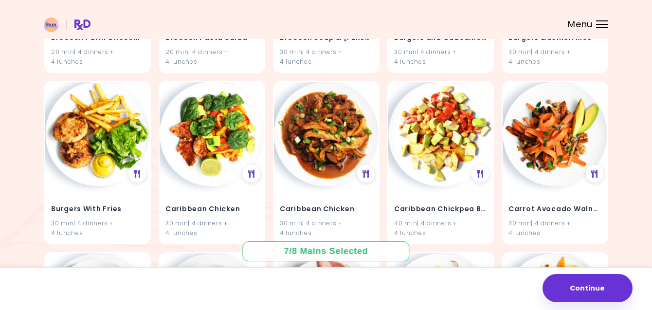
scroll to position [3829, 0]
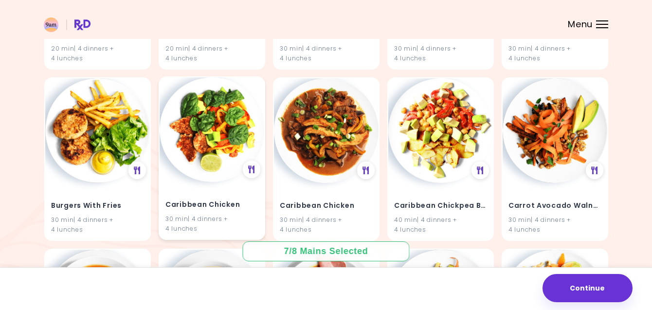
click at [208, 143] on img at bounding box center [212, 129] width 105 height 105
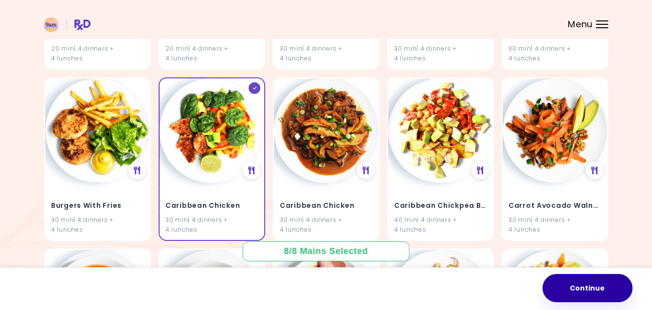
click at [594, 295] on button "Continue" at bounding box center [587, 288] width 90 height 28
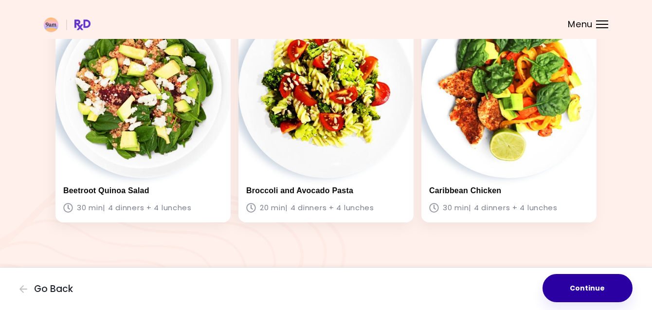
scroll to position [544, 0]
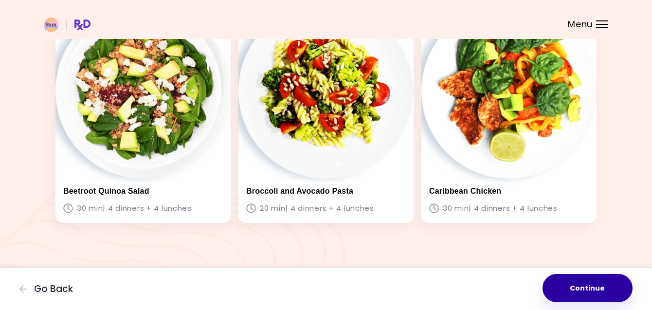
click at [579, 288] on button "Continue" at bounding box center [587, 288] width 90 height 28
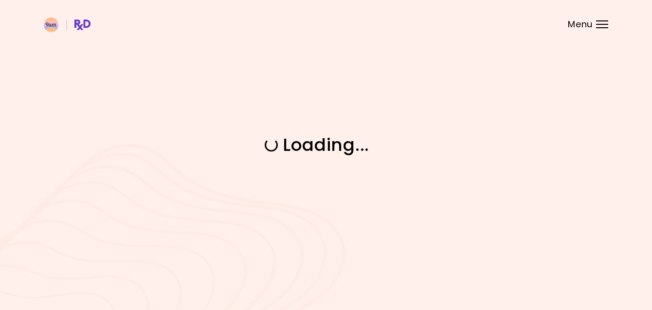
scroll to position [0, 0]
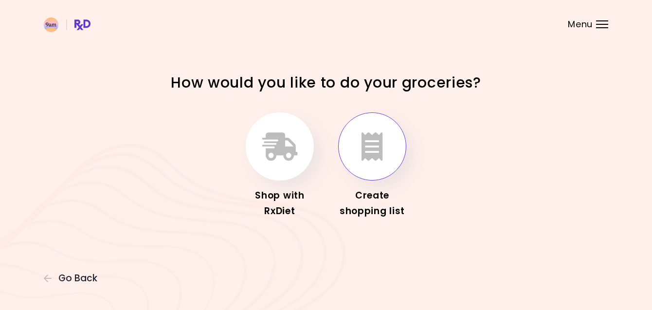
click at [372, 146] on icon "button" at bounding box center [371, 146] width 21 height 28
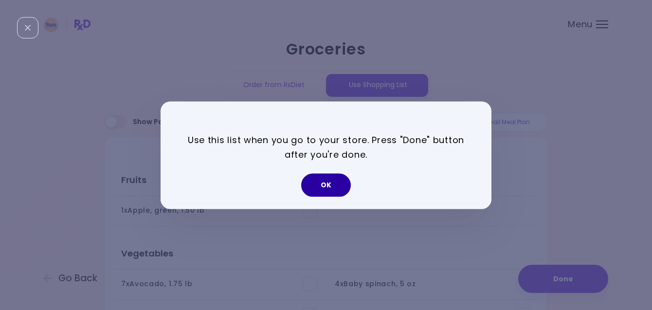
click at [327, 184] on button "OK" at bounding box center [326, 184] width 50 height 23
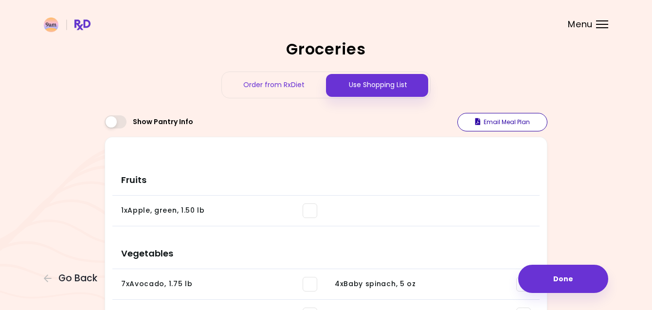
click at [511, 121] on button "Email Meal Plan" at bounding box center [502, 122] width 90 height 18
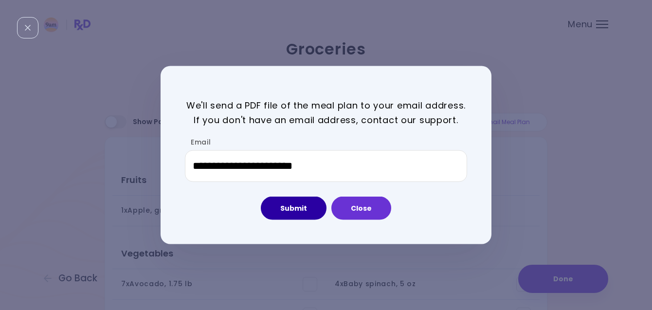
click at [308, 206] on button "Submit" at bounding box center [294, 208] width 66 height 23
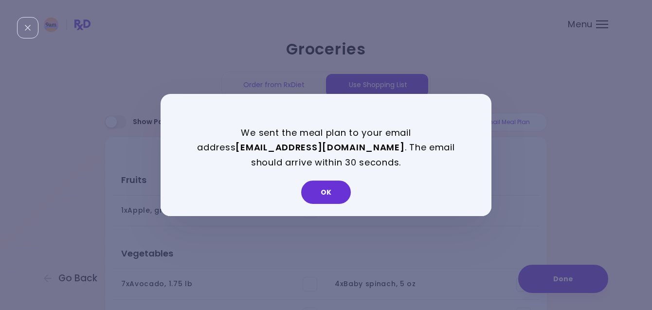
drag, startPoint x: 326, startPoint y: 190, endPoint x: 333, endPoint y: 187, distance: 7.4
click at [326, 190] on button "OK" at bounding box center [326, 191] width 50 height 23
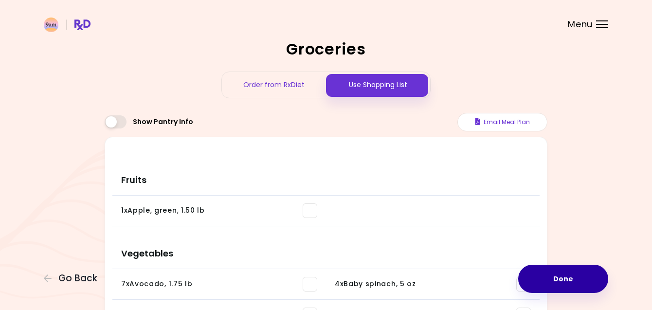
click at [566, 283] on button "Done" at bounding box center [563, 279] width 90 height 28
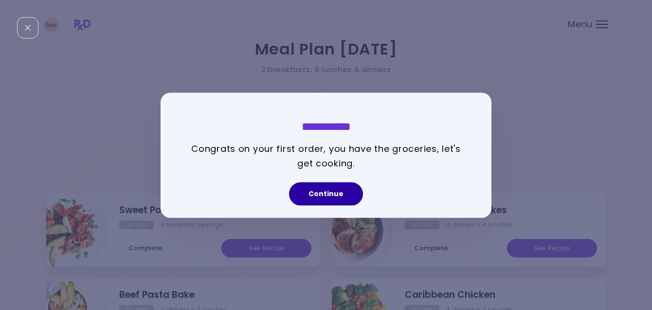
click at [324, 194] on button "Continue" at bounding box center [326, 193] width 74 height 23
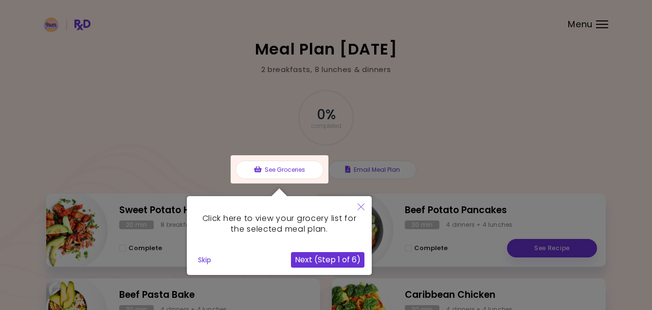
click at [325, 258] on button "Next (Step 1 of 6)" at bounding box center [327, 260] width 73 height 16
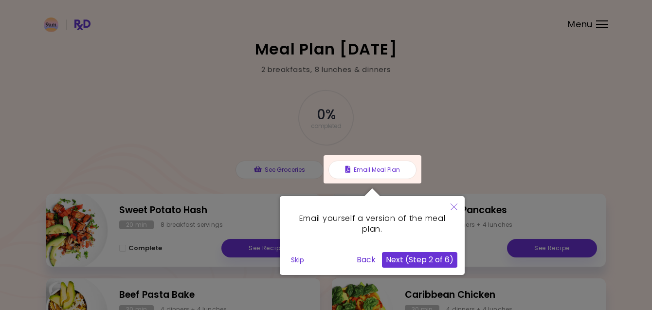
click at [427, 254] on button "Next (Step 2 of 6)" at bounding box center [419, 260] width 75 height 16
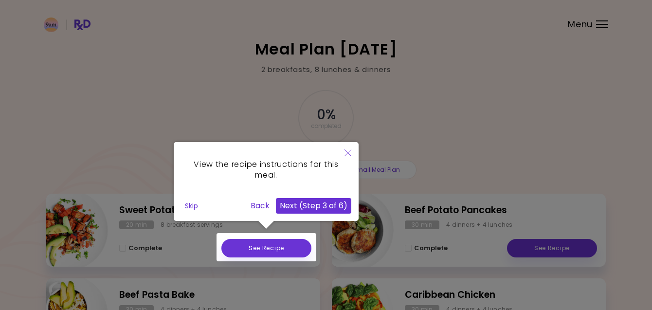
click at [309, 204] on button "Next (Step 3 of 6)" at bounding box center [313, 206] width 75 height 16
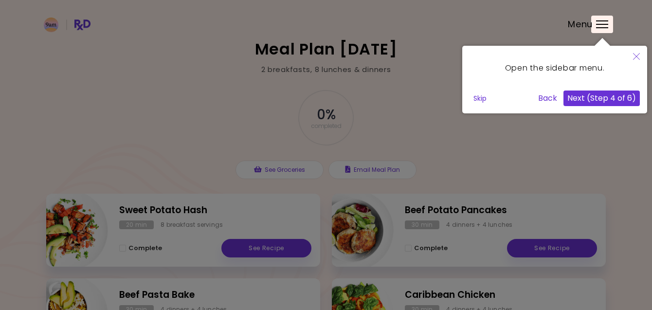
click at [639, 54] on icon "Close" at bounding box center [636, 56] width 7 height 7
